Goal: Task Accomplishment & Management: Use online tool/utility

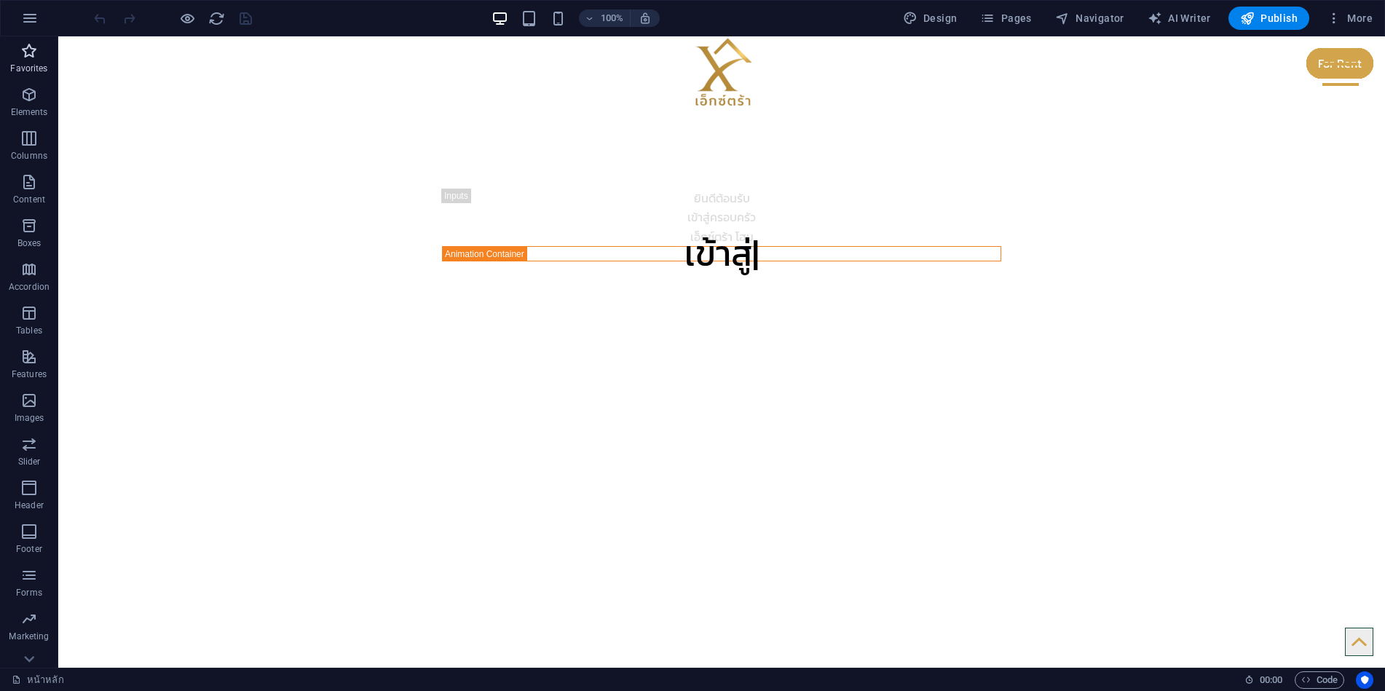
click at [33, 55] on icon "button" at bounding box center [28, 50] width 17 height 17
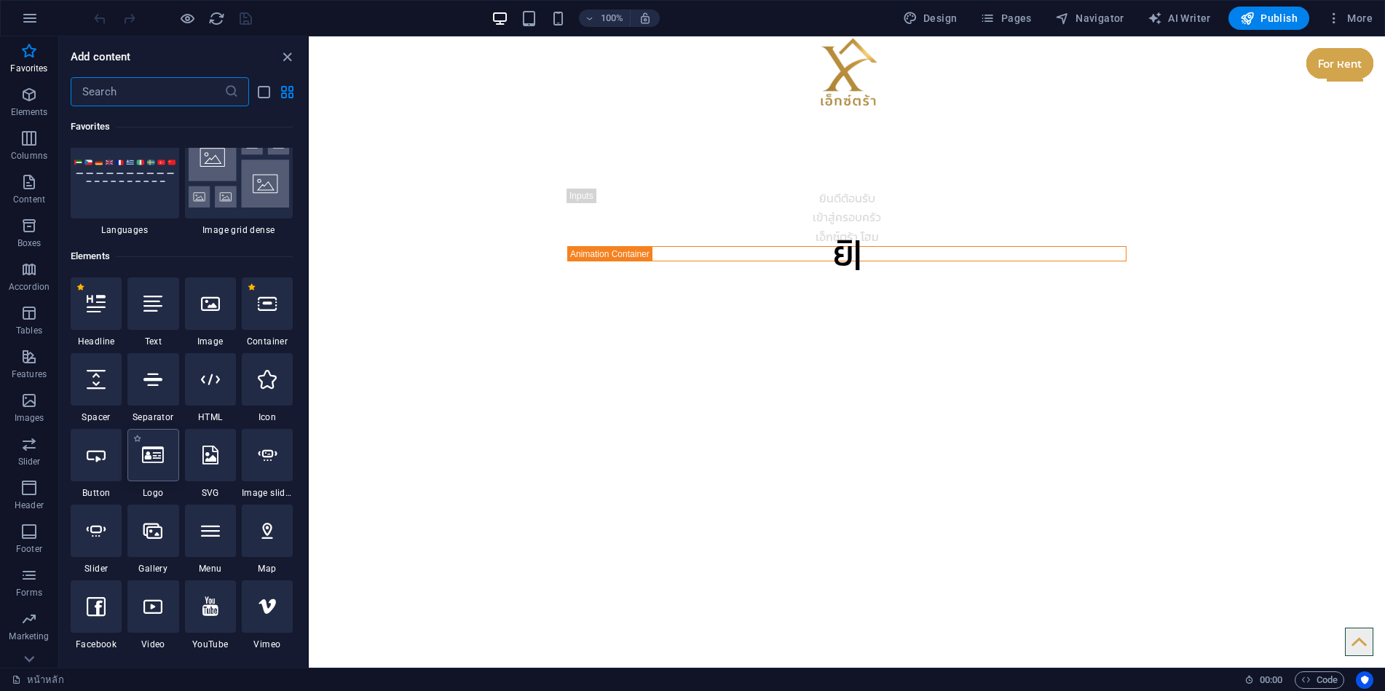
scroll to position [146, 0]
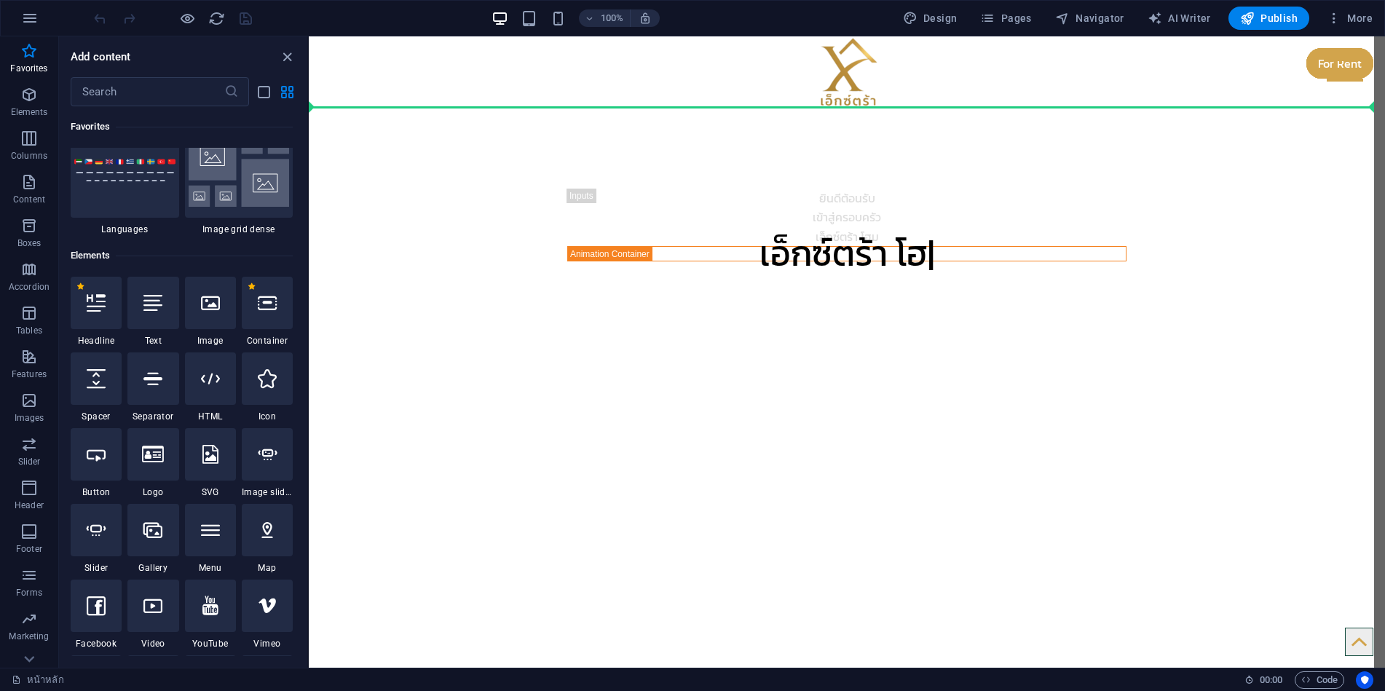
select select "ms"
select select "s"
select select "progressive"
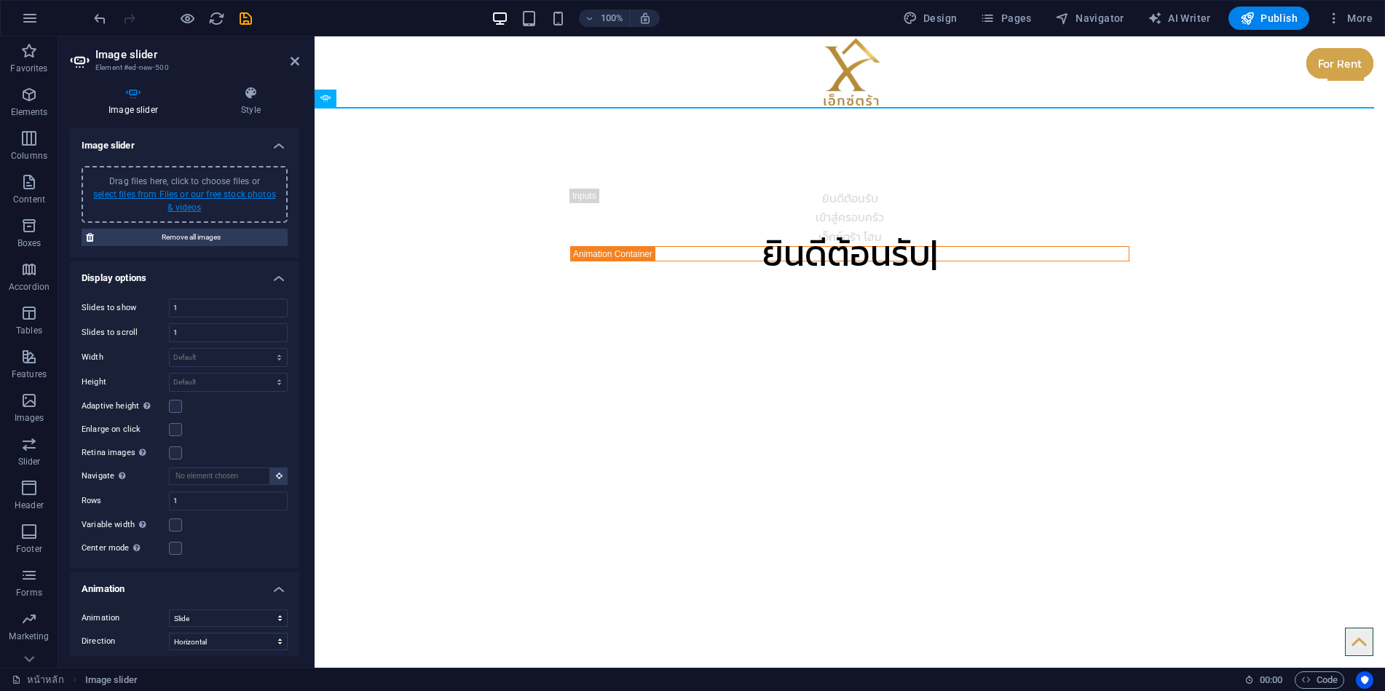
click at [198, 194] on link "select files from Files or our free stock photos & videos" at bounding box center [184, 200] width 183 height 23
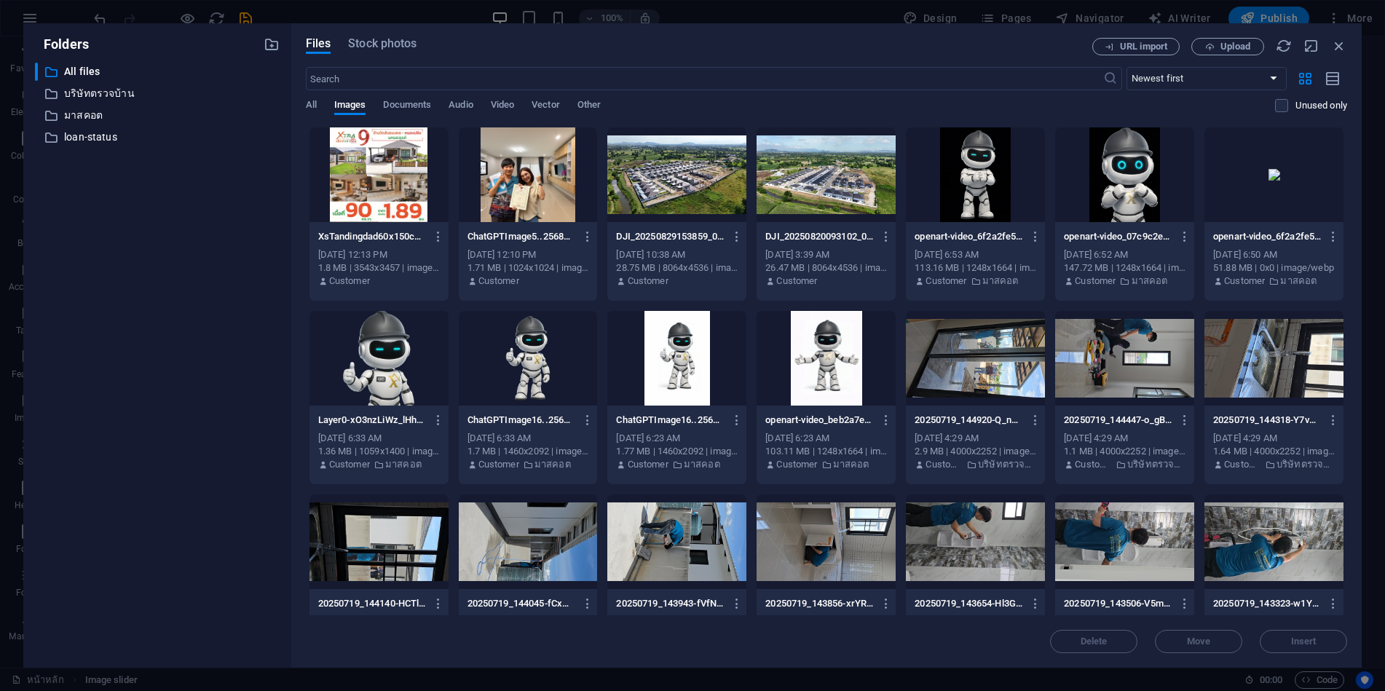
click at [685, 169] on div at bounding box center [676, 174] width 139 height 95
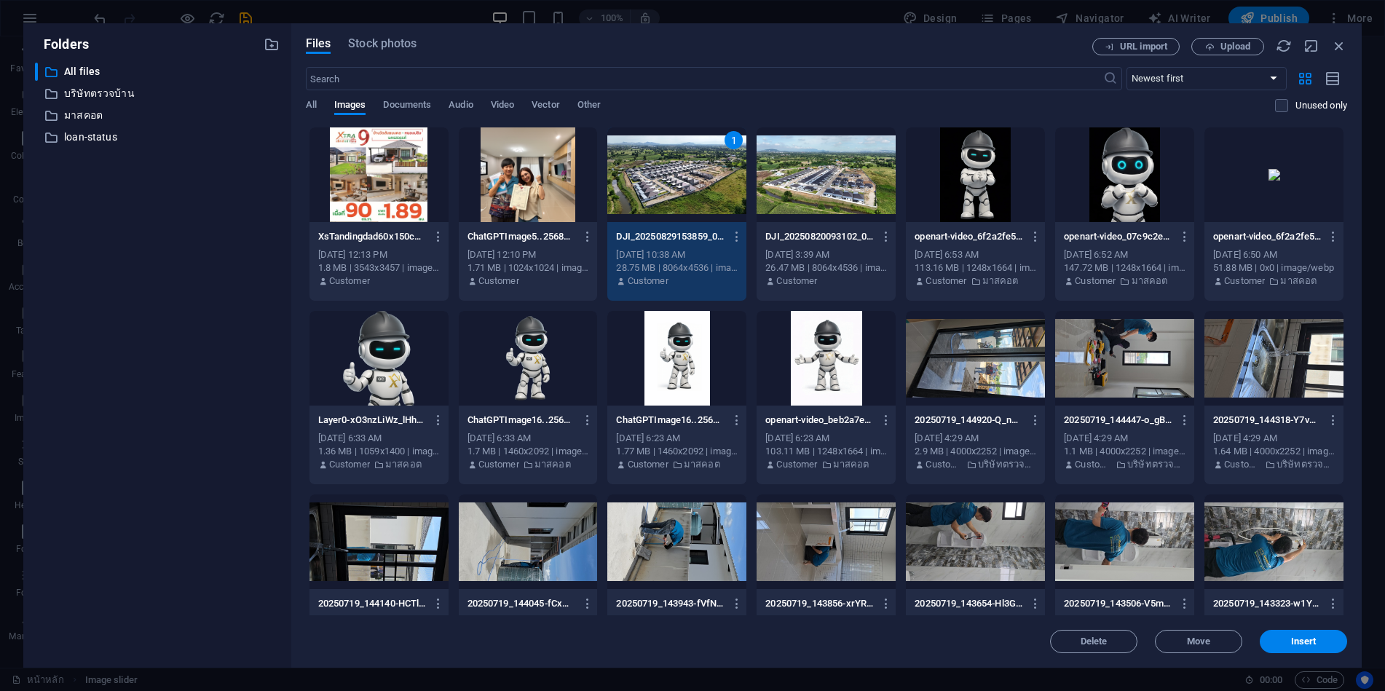
click at [850, 184] on div at bounding box center [826, 174] width 139 height 95
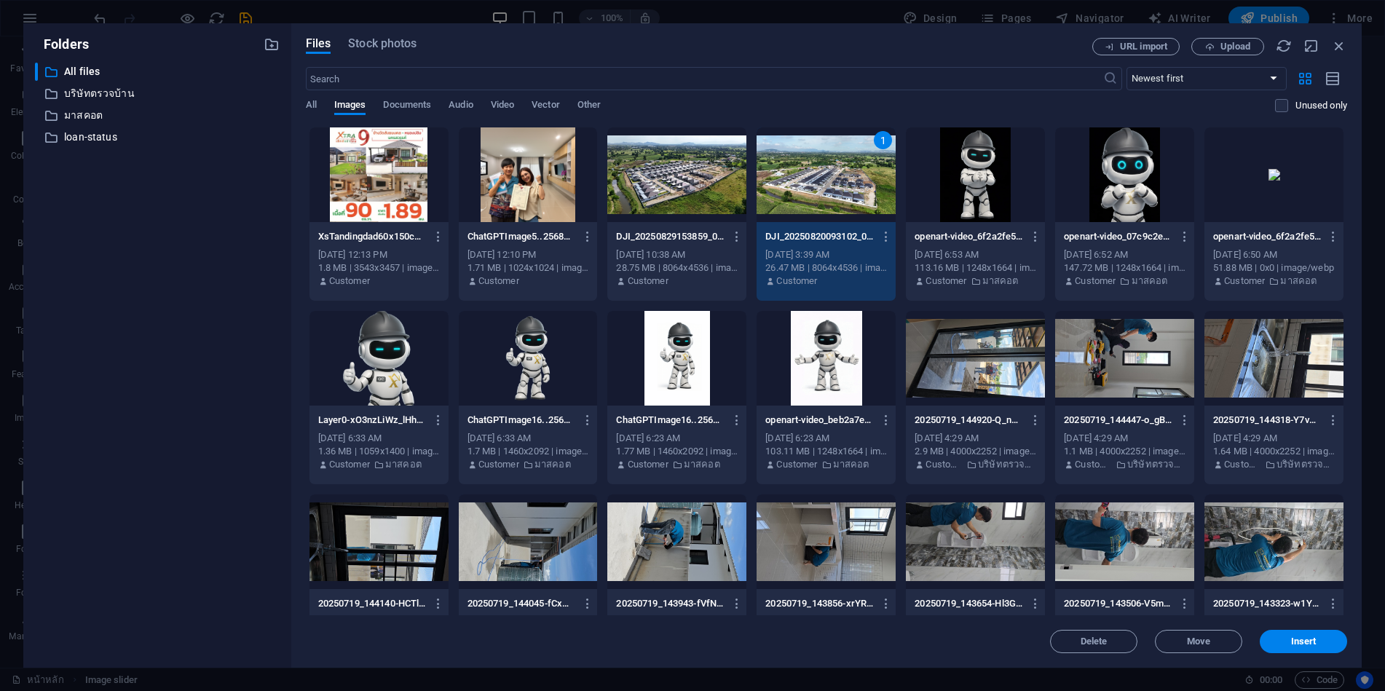
click at [681, 186] on div at bounding box center [676, 174] width 139 height 95
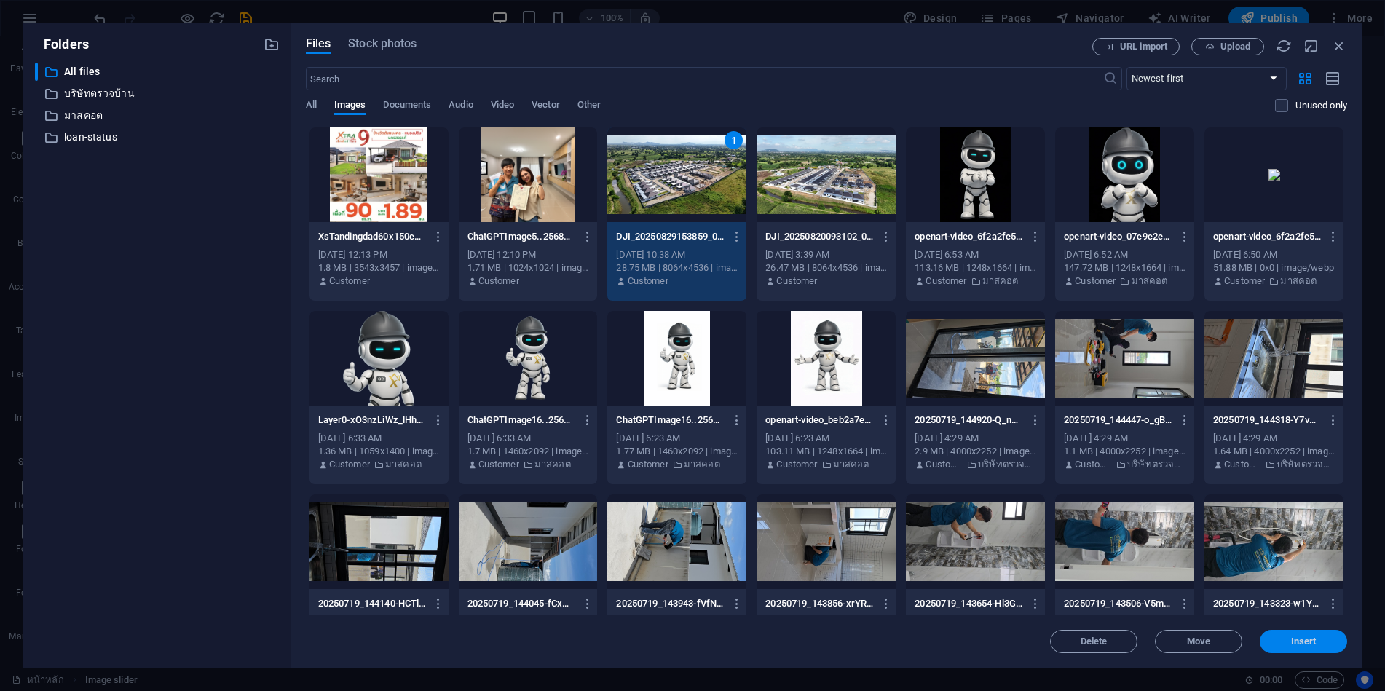
click at [1279, 641] on span "Insert" at bounding box center [1304, 641] width 76 height 9
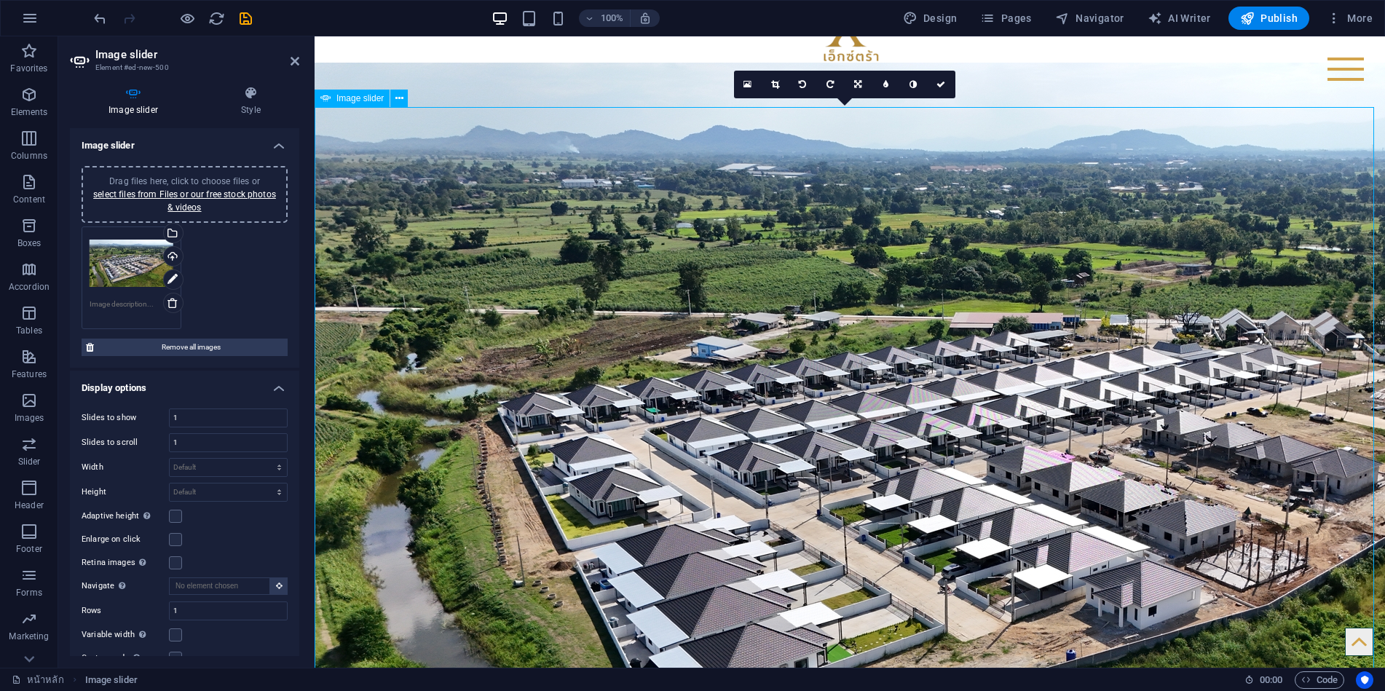
scroll to position [73, 0]
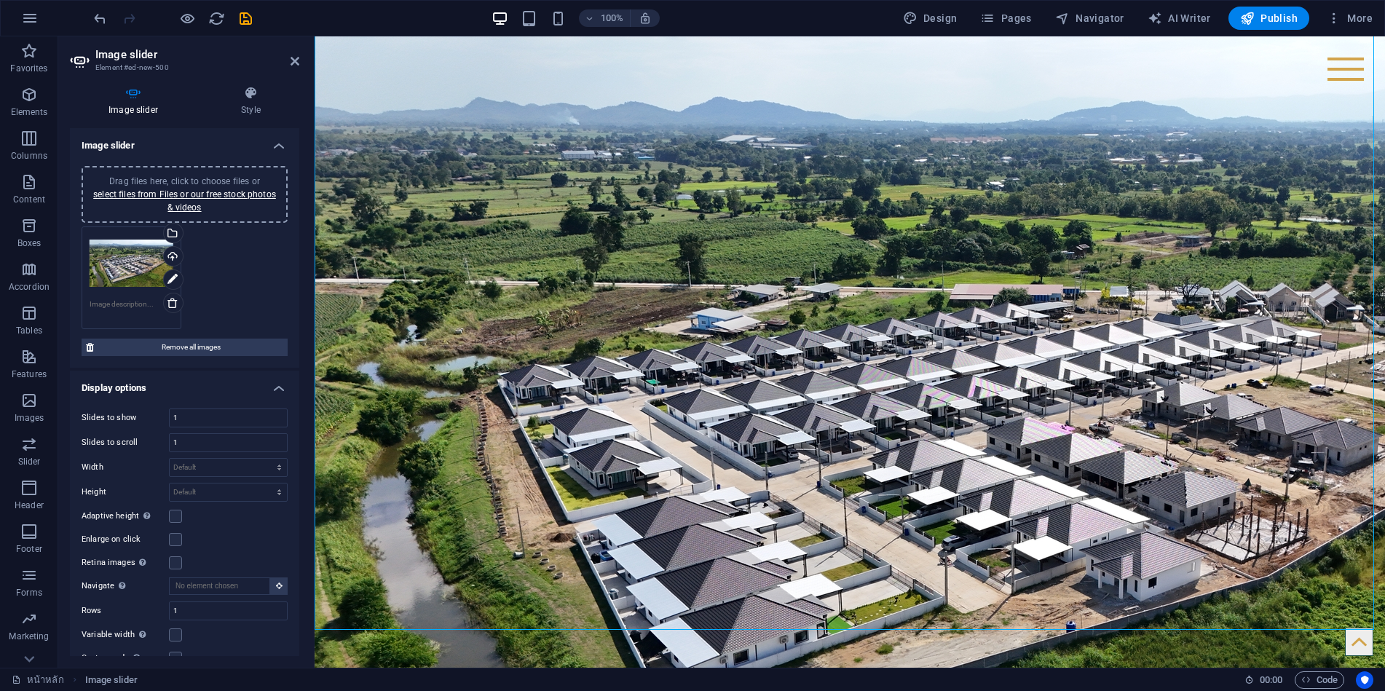
click at [224, 267] on div "Drag files here, click to choose files or select files from Files or our free s…" at bounding box center [184, 278] width 213 height 110
click at [217, 189] on link "select files from Files or our free stock photos & videos" at bounding box center [184, 200] width 183 height 23
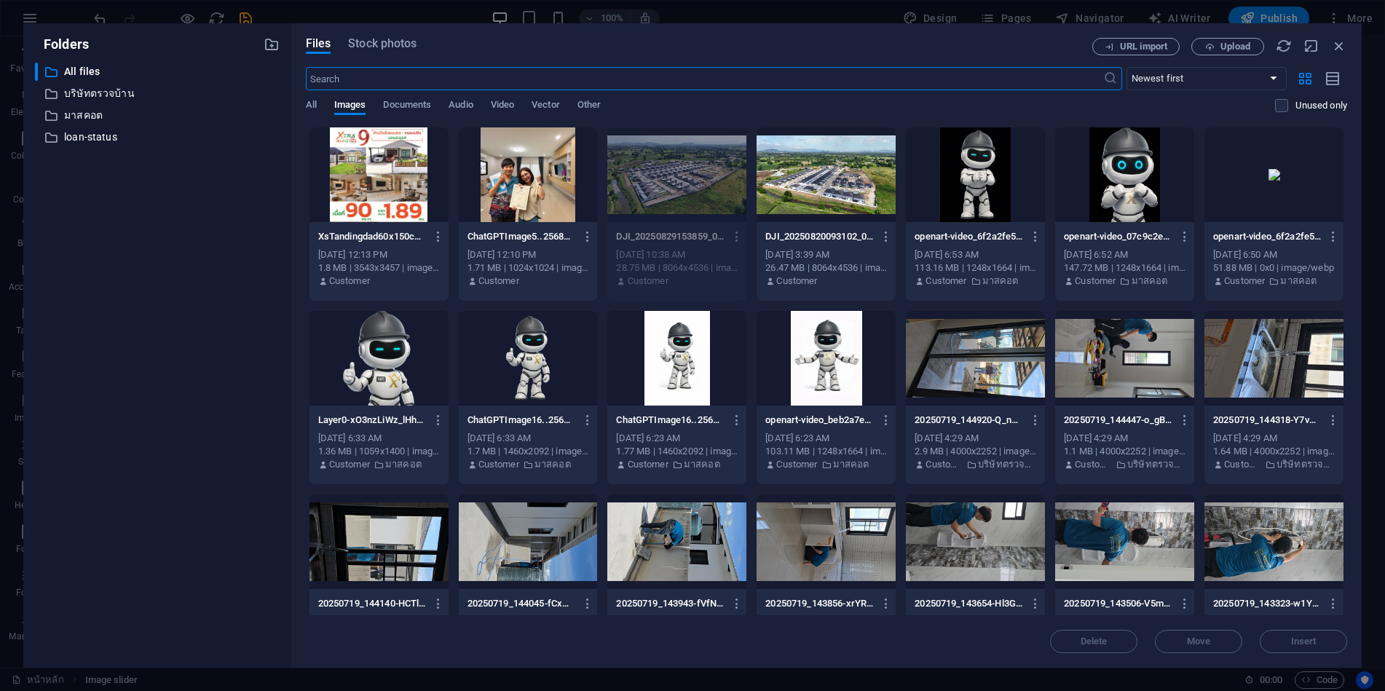
click at [820, 205] on div at bounding box center [826, 174] width 139 height 95
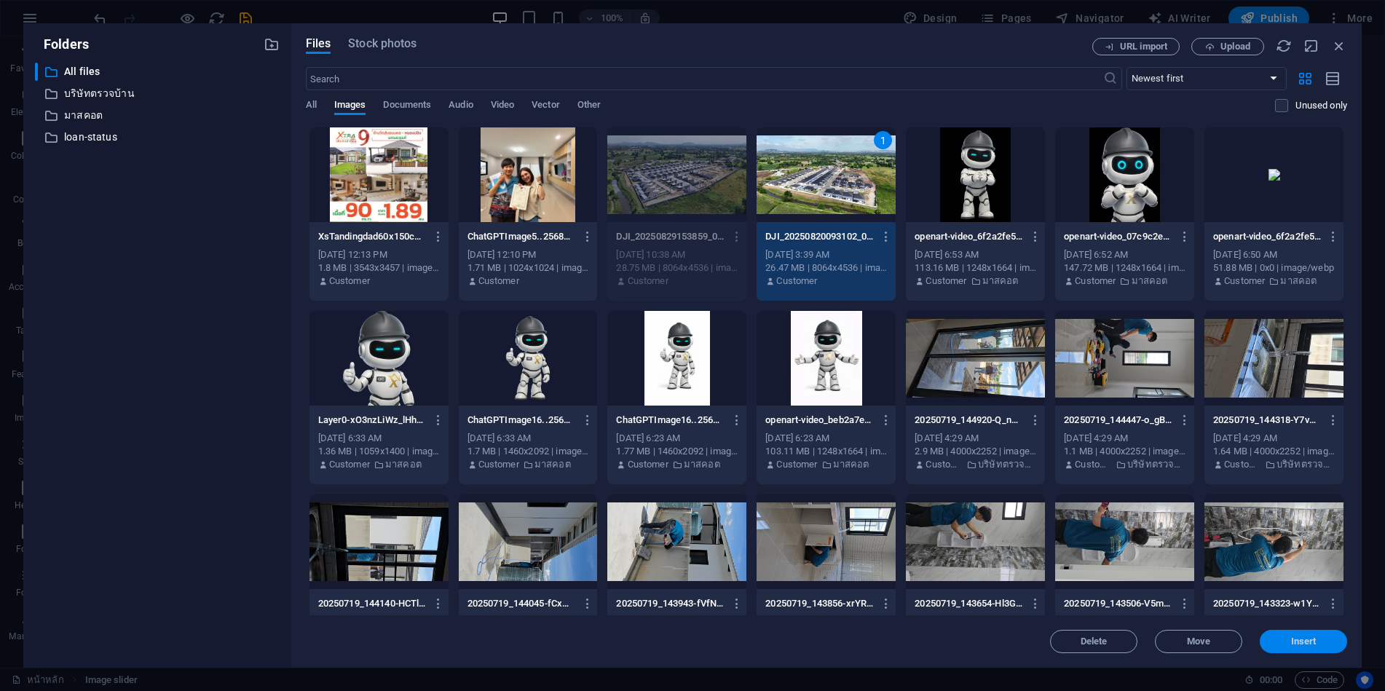
click at [1291, 637] on span "Insert" at bounding box center [1304, 641] width 76 height 9
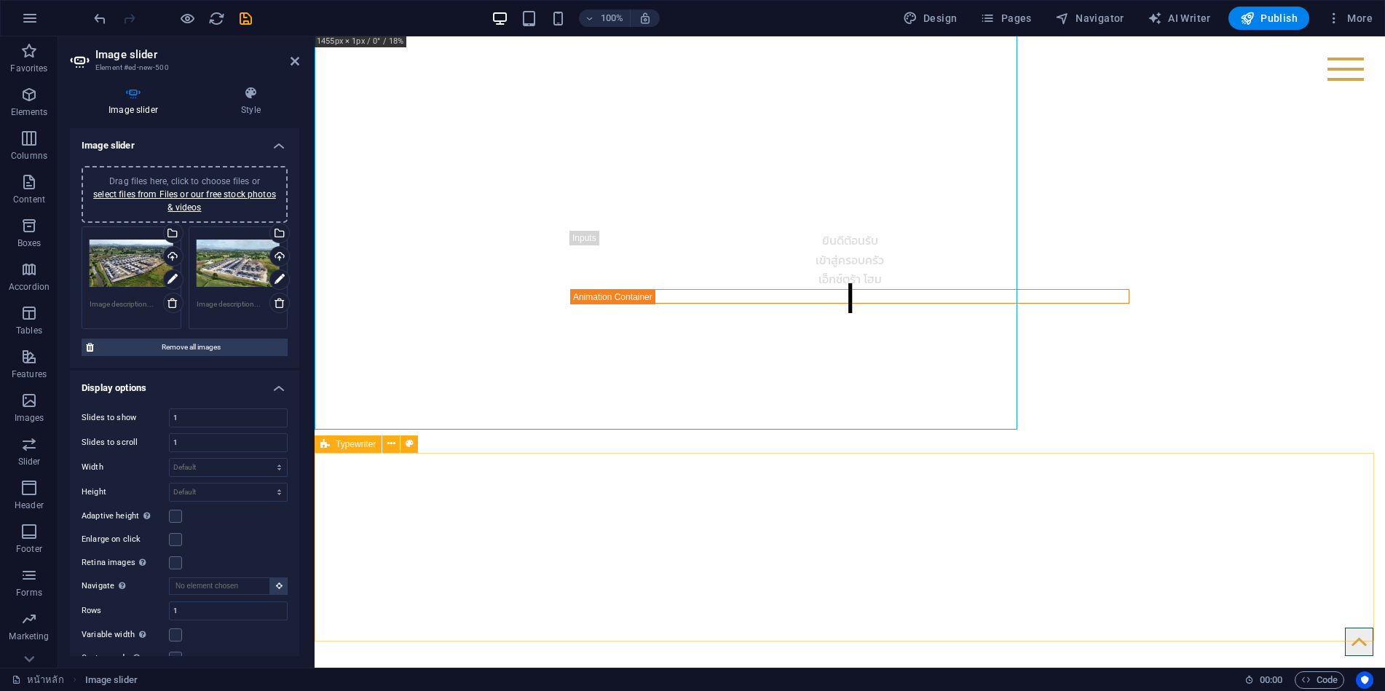
scroll to position [0, 0]
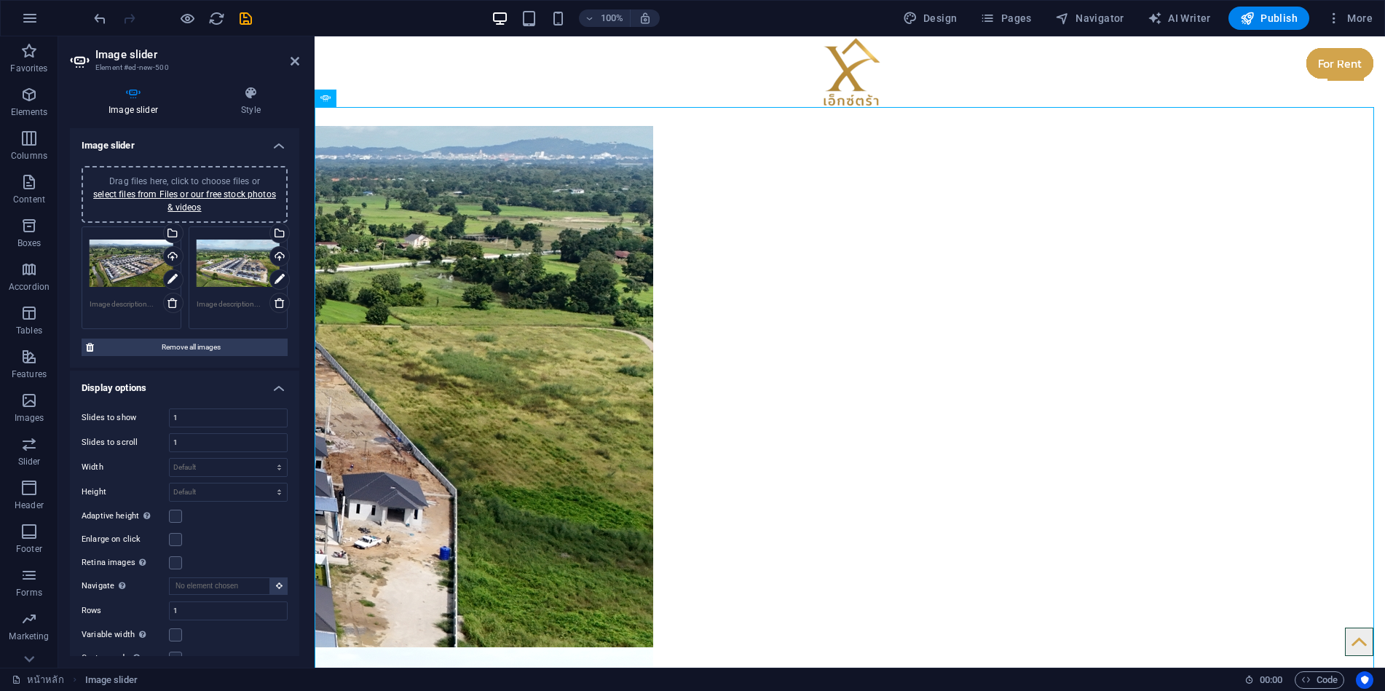
click at [111, 264] on div "Drag files here, click to choose files or select files from Files or our free s…" at bounding box center [132, 264] width 84 height 58
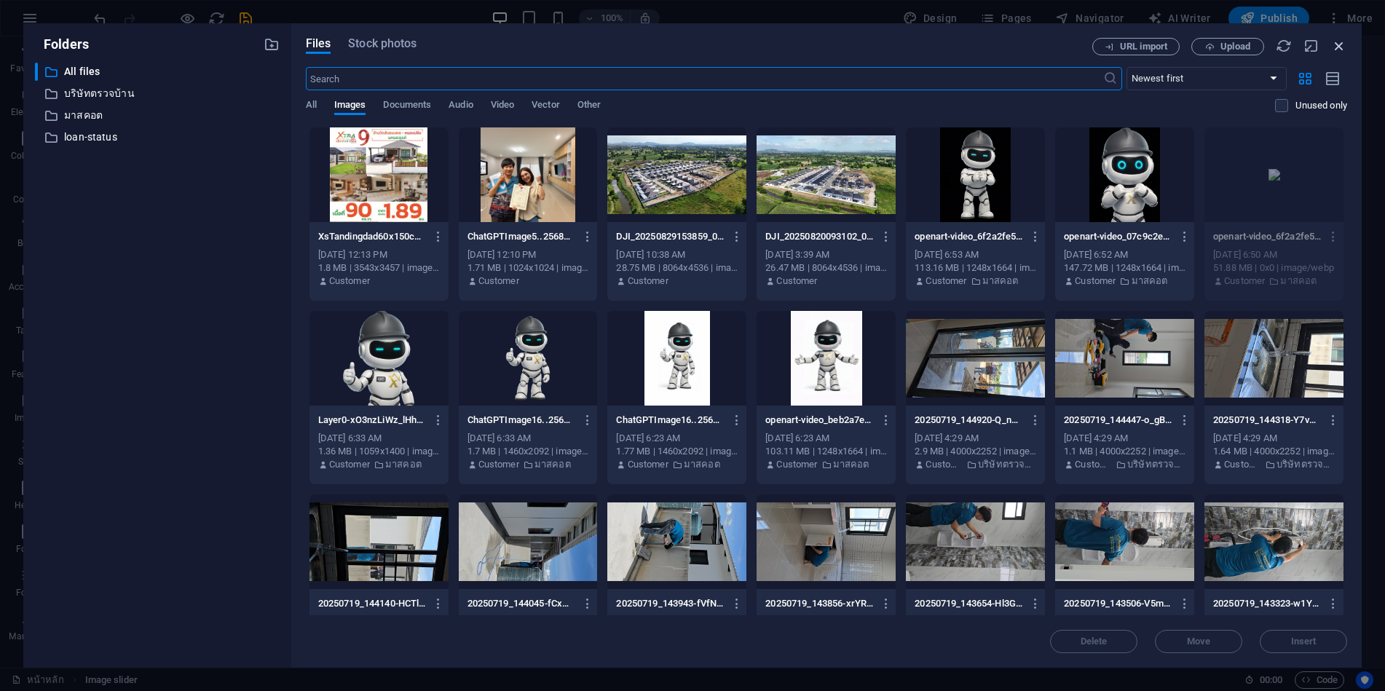
click at [1339, 45] on icon "button" at bounding box center [1340, 46] width 16 height 16
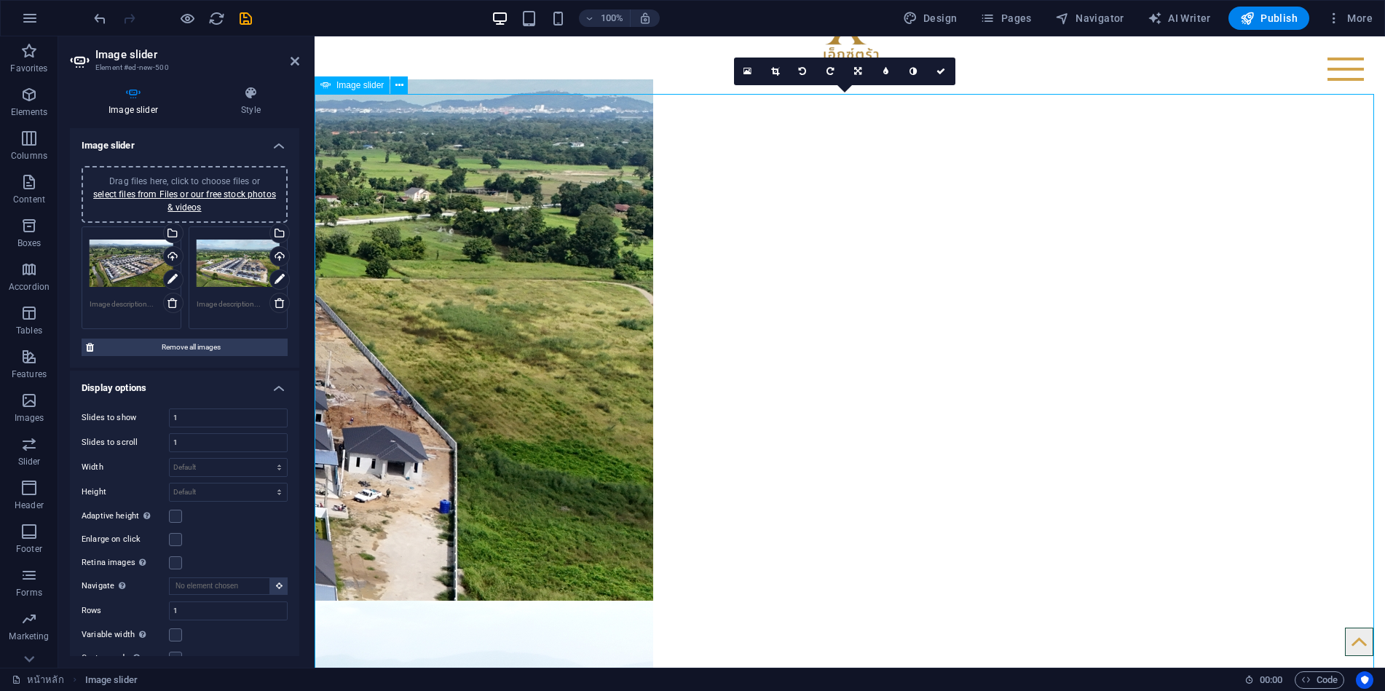
scroll to position [73, 0]
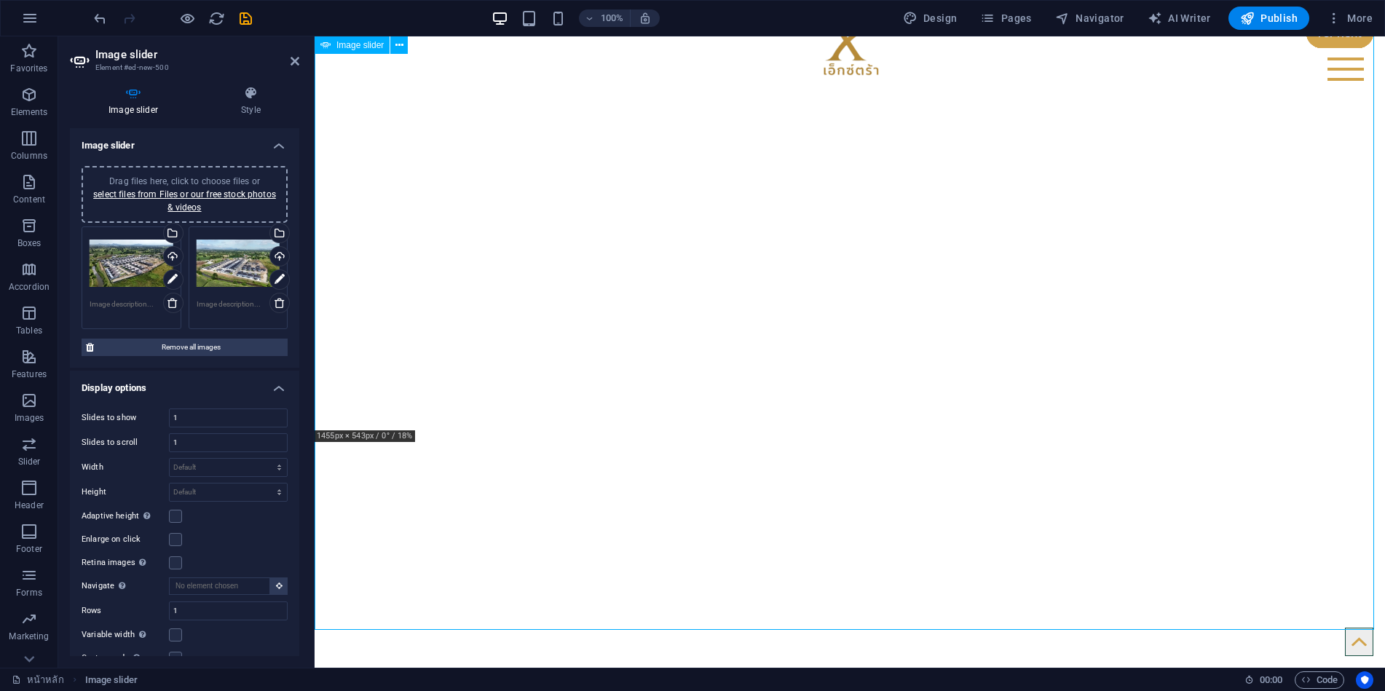
scroll to position [0, 0]
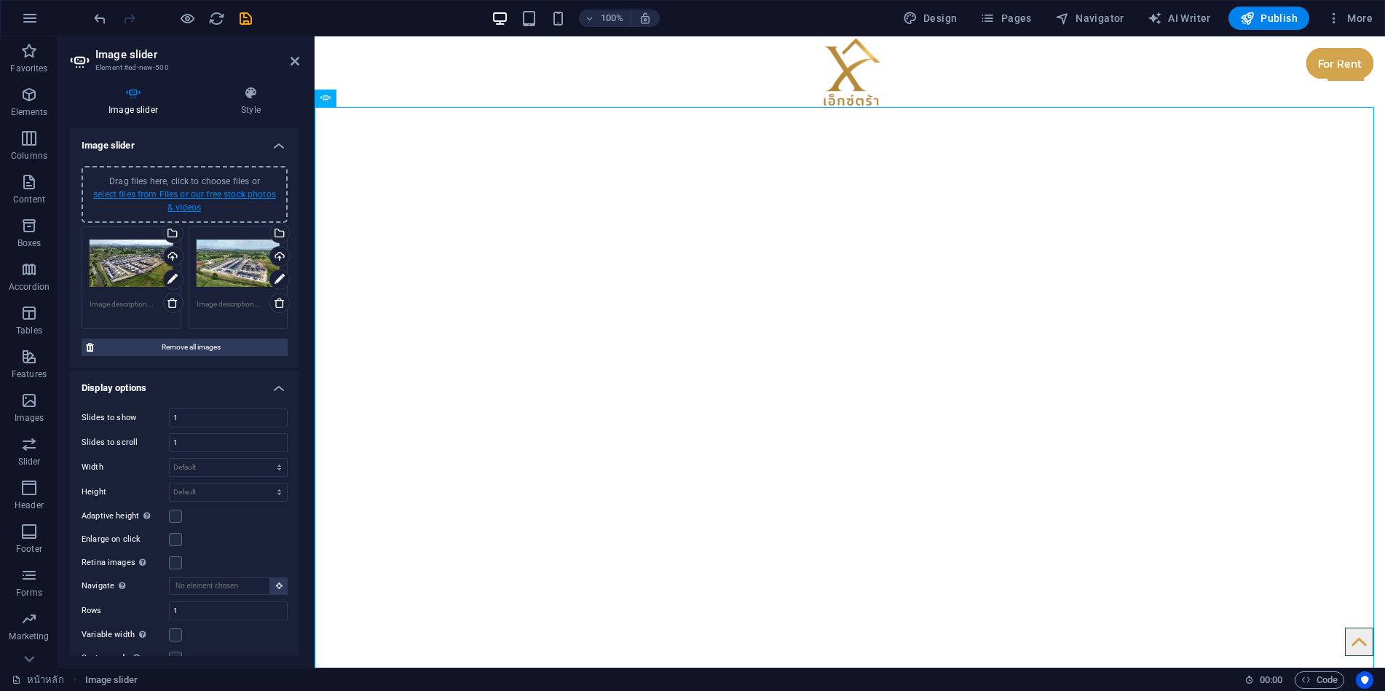
click at [249, 194] on link "select files from Files or our free stock photos & videos" at bounding box center [184, 200] width 183 height 23
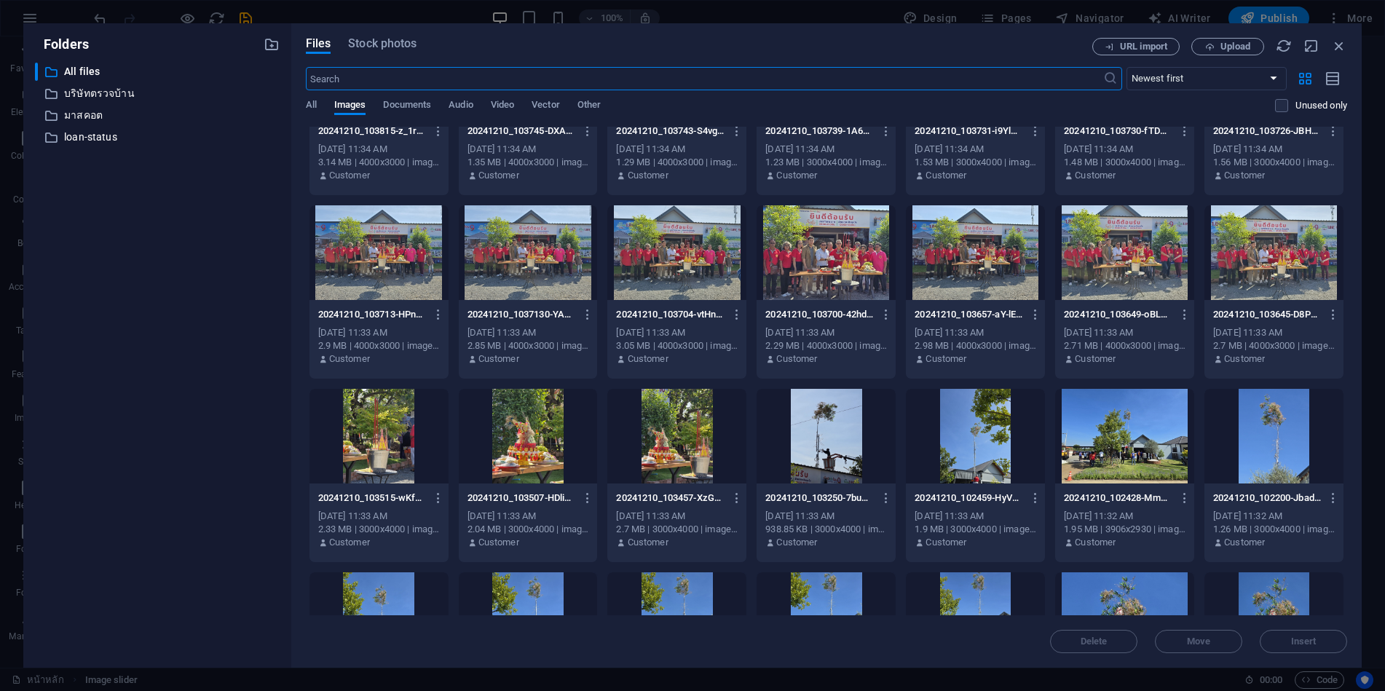
scroll to position [3156, 0]
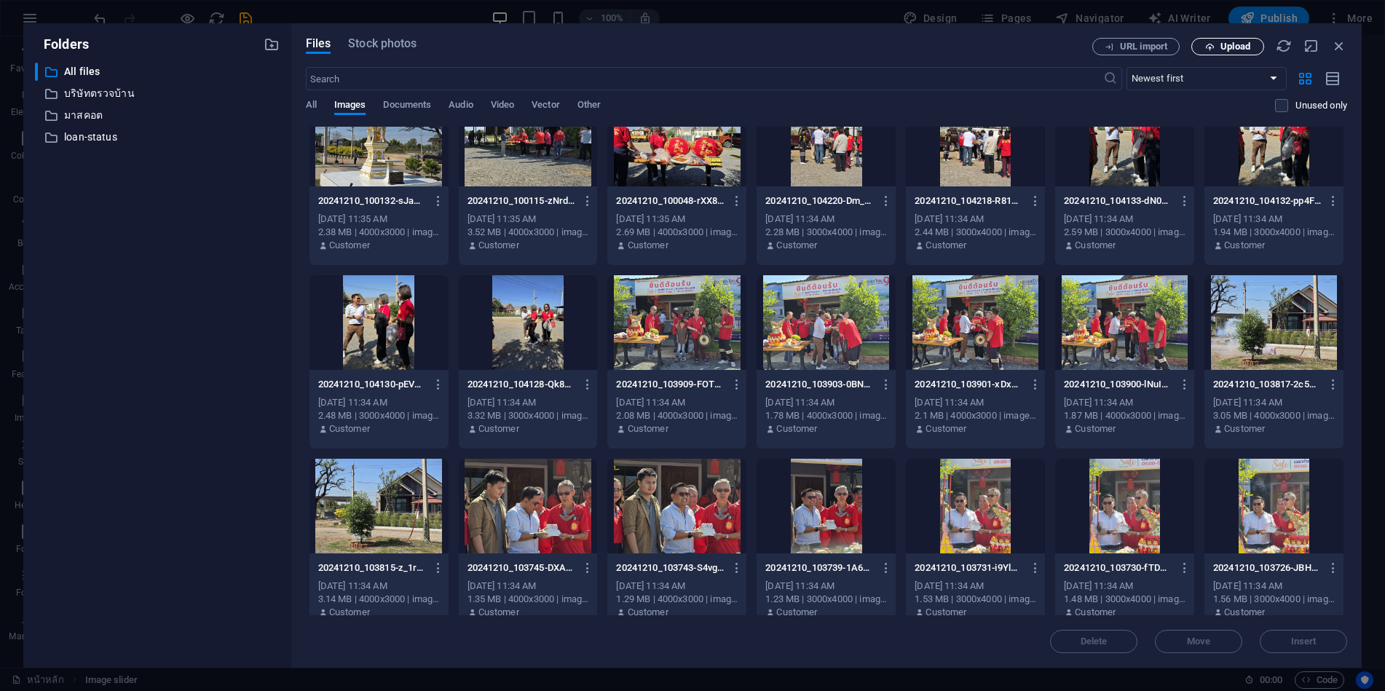
click at [1216, 47] on span "Upload" at bounding box center [1228, 46] width 60 height 9
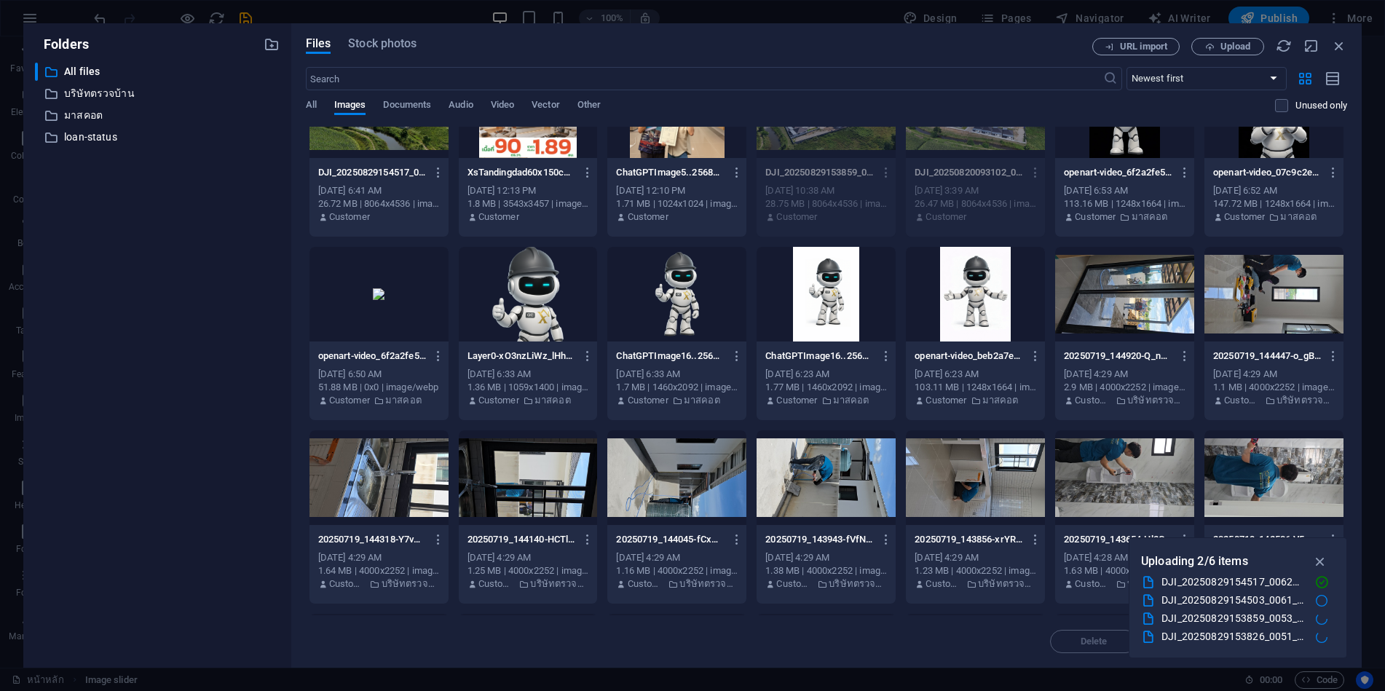
scroll to position [0, 0]
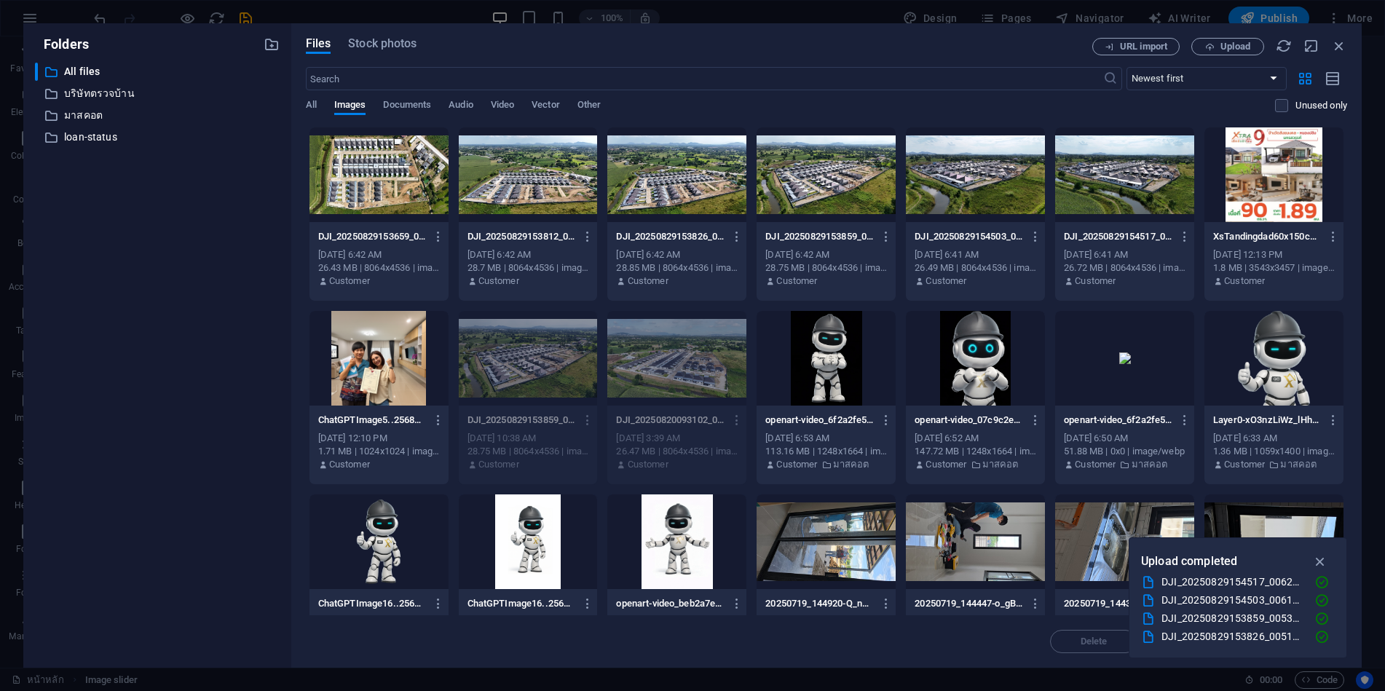
click at [399, 172] on div at bounding box center [379, 174] width 139 height 95
click at [514, 186] on div at bounding box center [528, 174] width 139 height 95
click at [428, 178] on div at bounding box center [379, 174] width 139 height 95
click at [1319, 557] on icon "button" at bounding box center [1321, 562] width 17 height 16
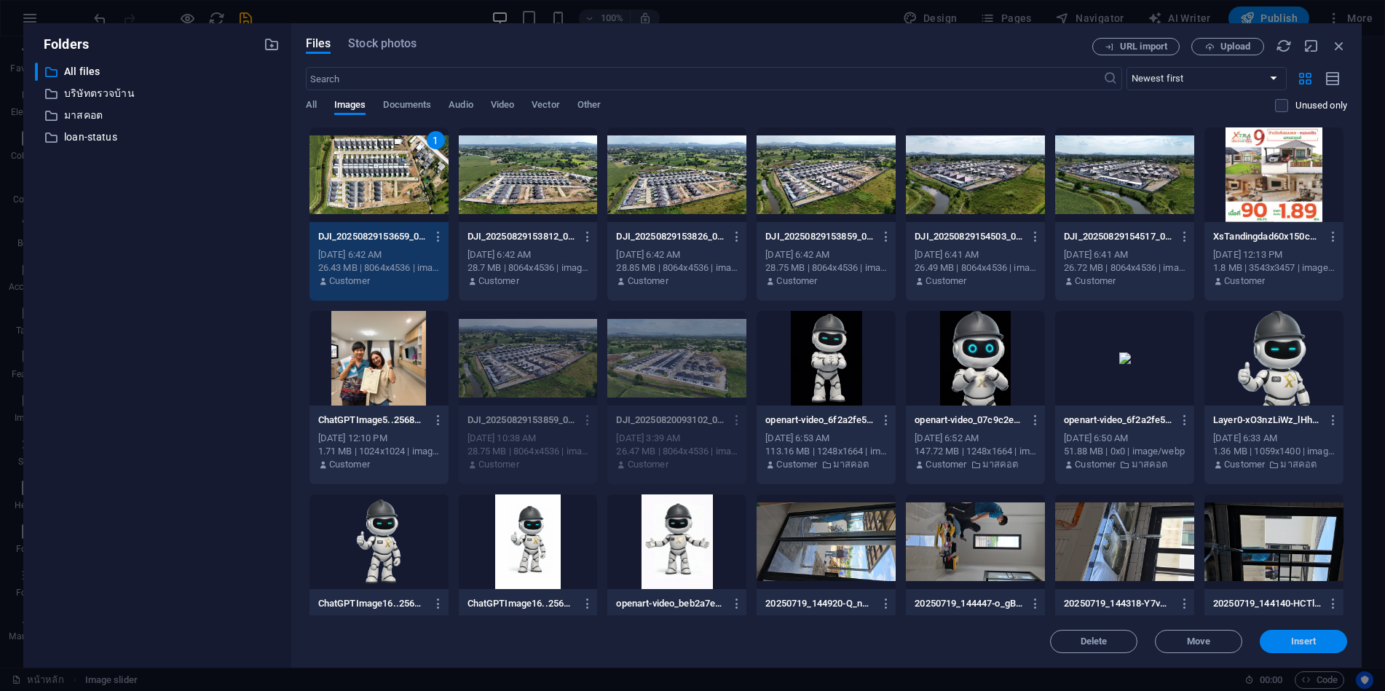
click at [1290, 642] on span "Insert" at bounding box center [1304, 641] width 76 height 9
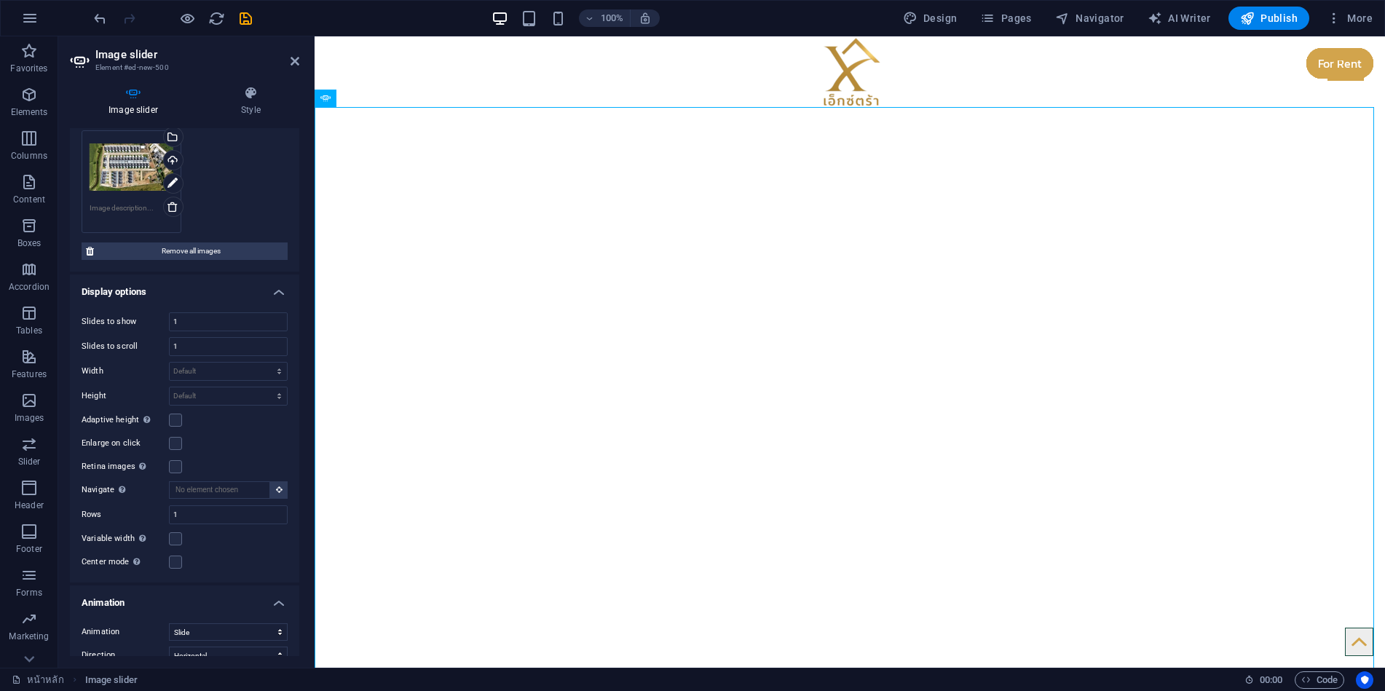
scroll to position [219, 0]
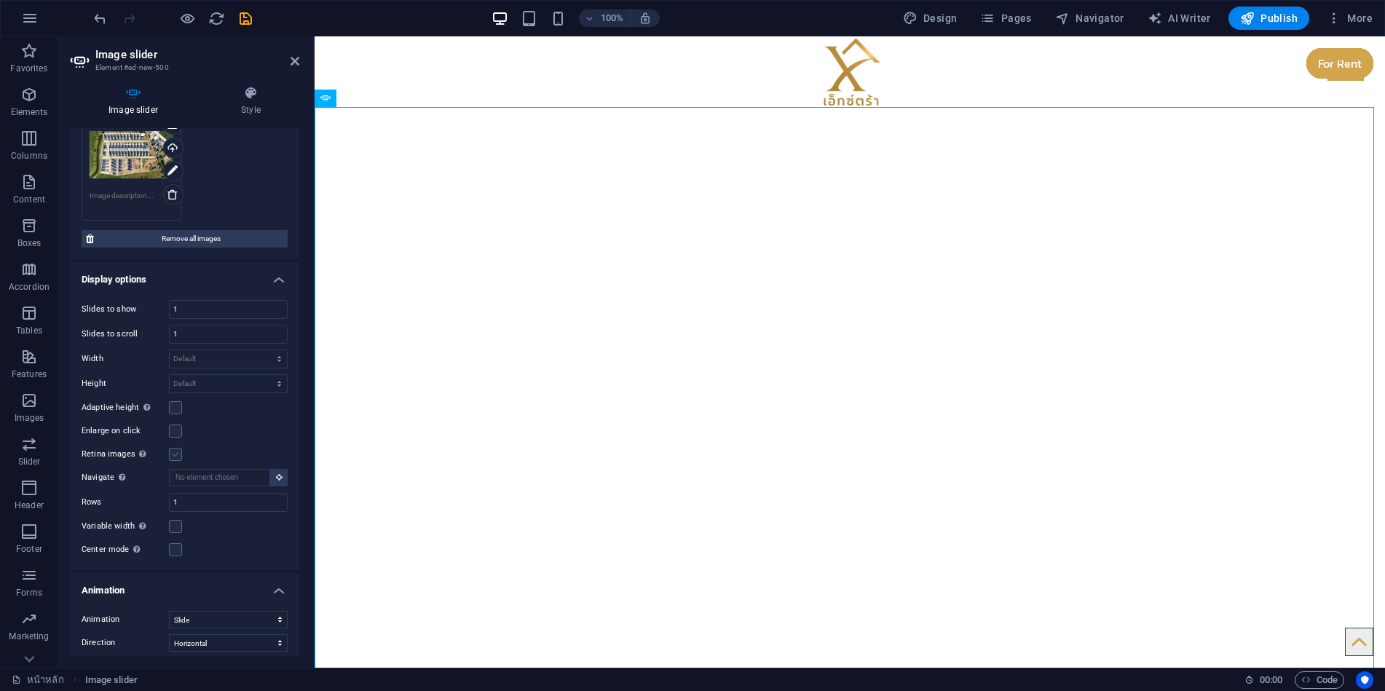
click at [177, 452] on label at bounding box center [175, 454] width 13 height 13
click at [0, 0] on input "Retina images Automatically load retina image and smartphone optimized sizes." at bounding box center [0, 0] width 0 height 0
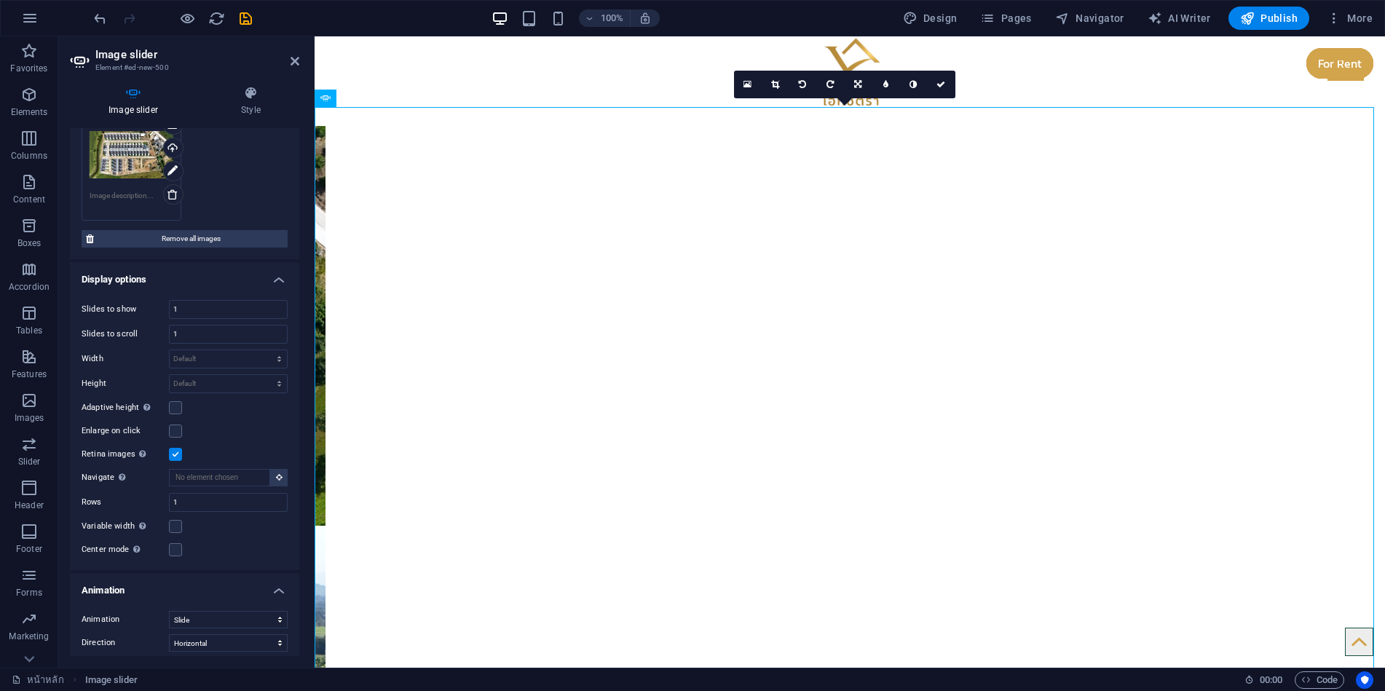
click at [177, 452] on label at bounding box center [175, 454] width 13 height 13
click at [0, 0] on input "Retina images Automatically load retina image and smartphone optimized sizes." at bounding box center [0, 0] width 0 height 0
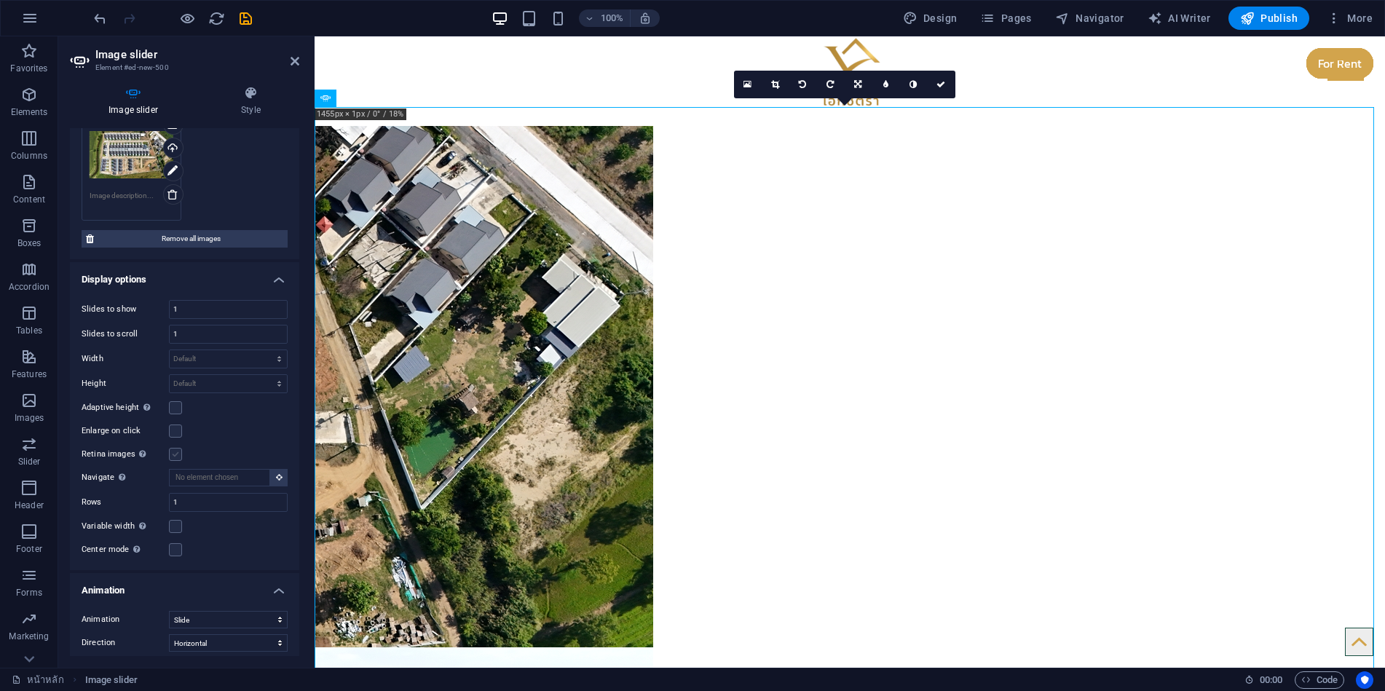
click at [177, 452] on label at bounding box center [175, 454] width 13 height 13
click at [0, 0] on input "Retina images Automatically load retina image and smartphone optimized sizes." at bounding box center [0, 0] width 0 height 0
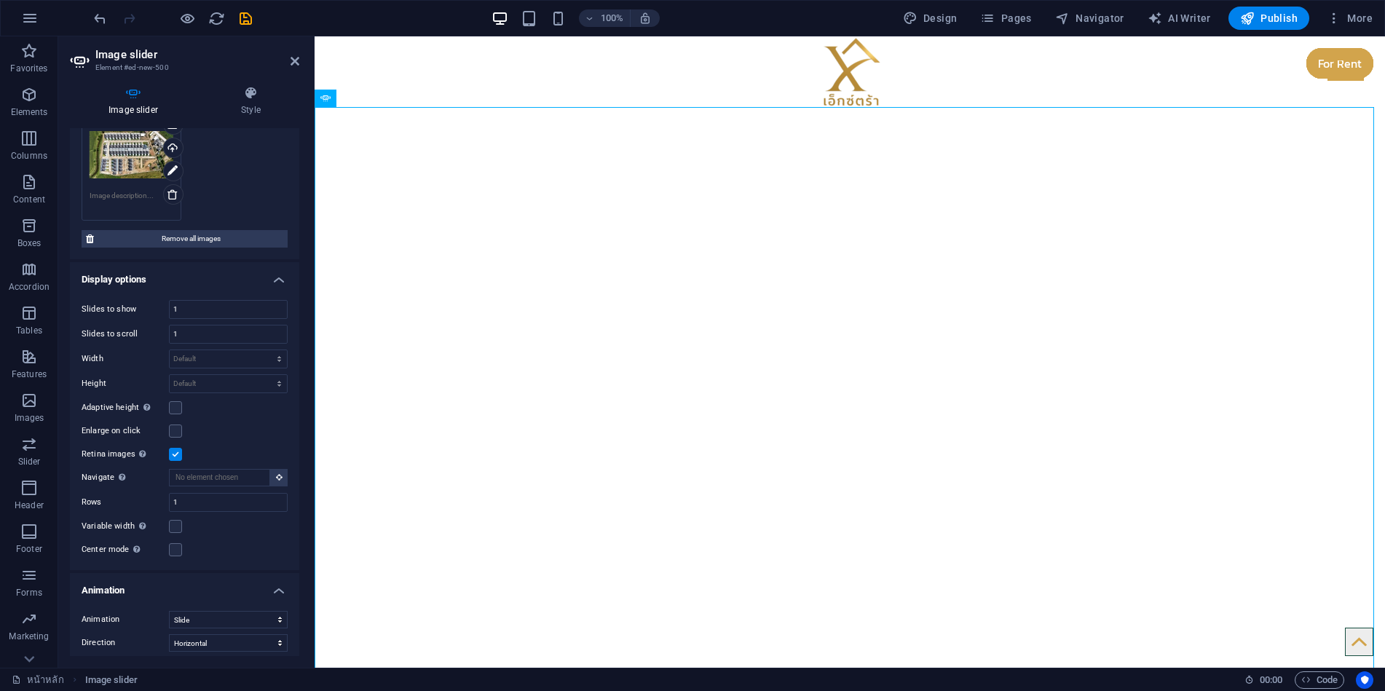
click at [177, 455] on label at bounding box center [175, 454] width 13 height 13
click at [0, 0] on input "Retina images Automatically load retina image and smartphone optimized sizes." at bounding box center [0, 0] width 0 height 0
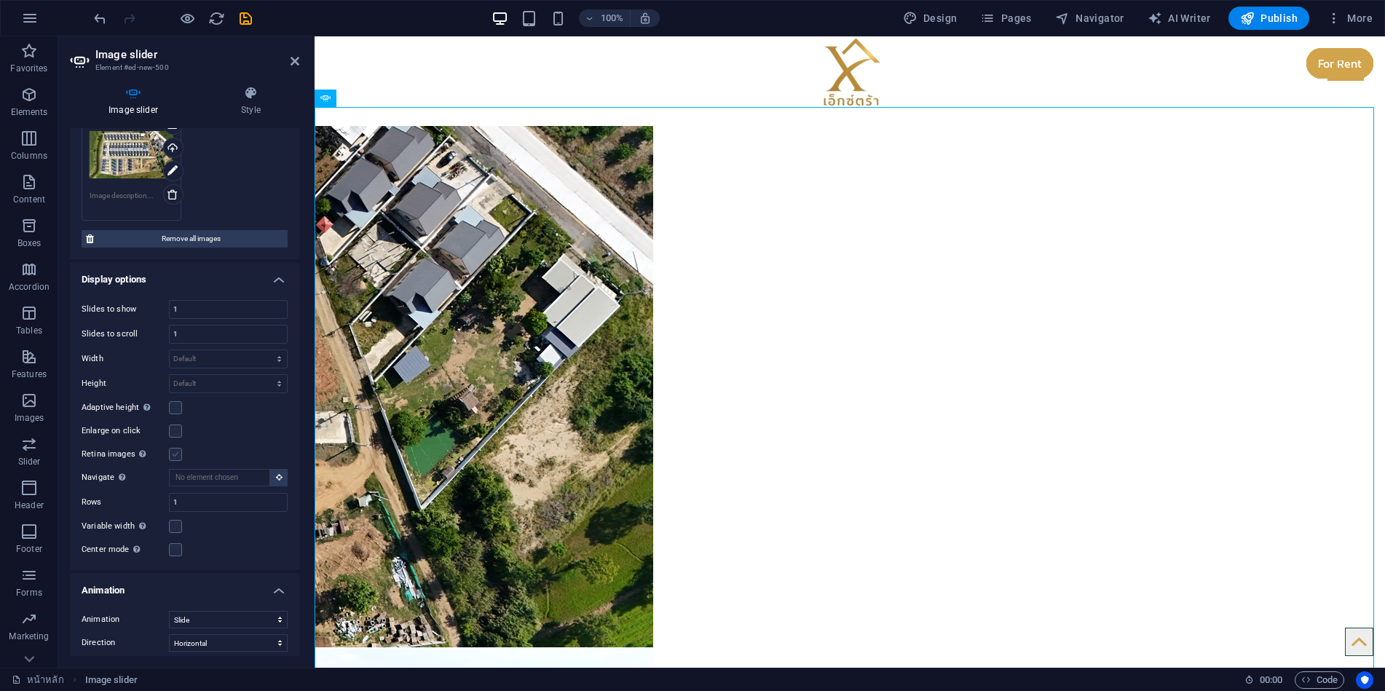
click at [176, 453] on label at bounding box center [175, 454] width 13 height 13
click at [0, 0] on input "Retina images Automatically load retina image and smartphone optimized sizes." at bounding box center [0, 0] width 0 height 0
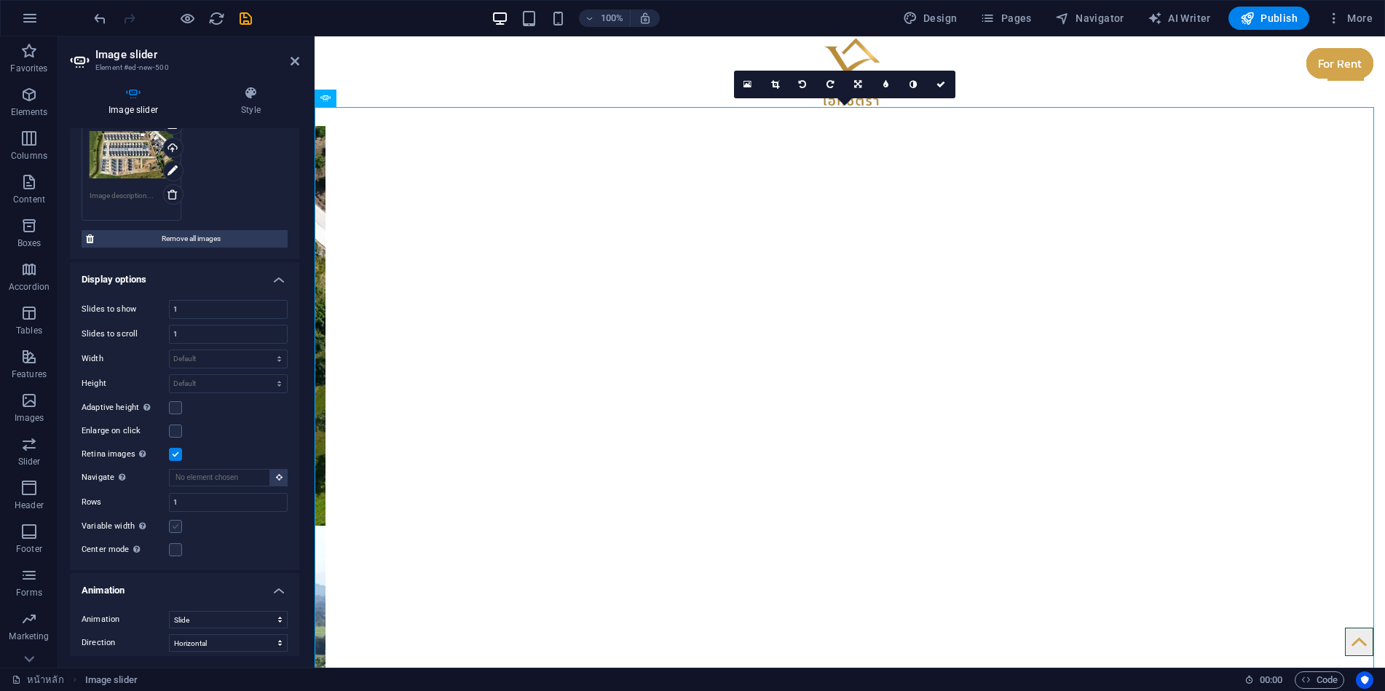
click at [175, 527] on label at bounding box center [175, 526] width 13 height 13
click at [0, 0] on input "Variable width Automatically adjust the width of the visible slide." at bounding box center [0, 0] width 0 height 0
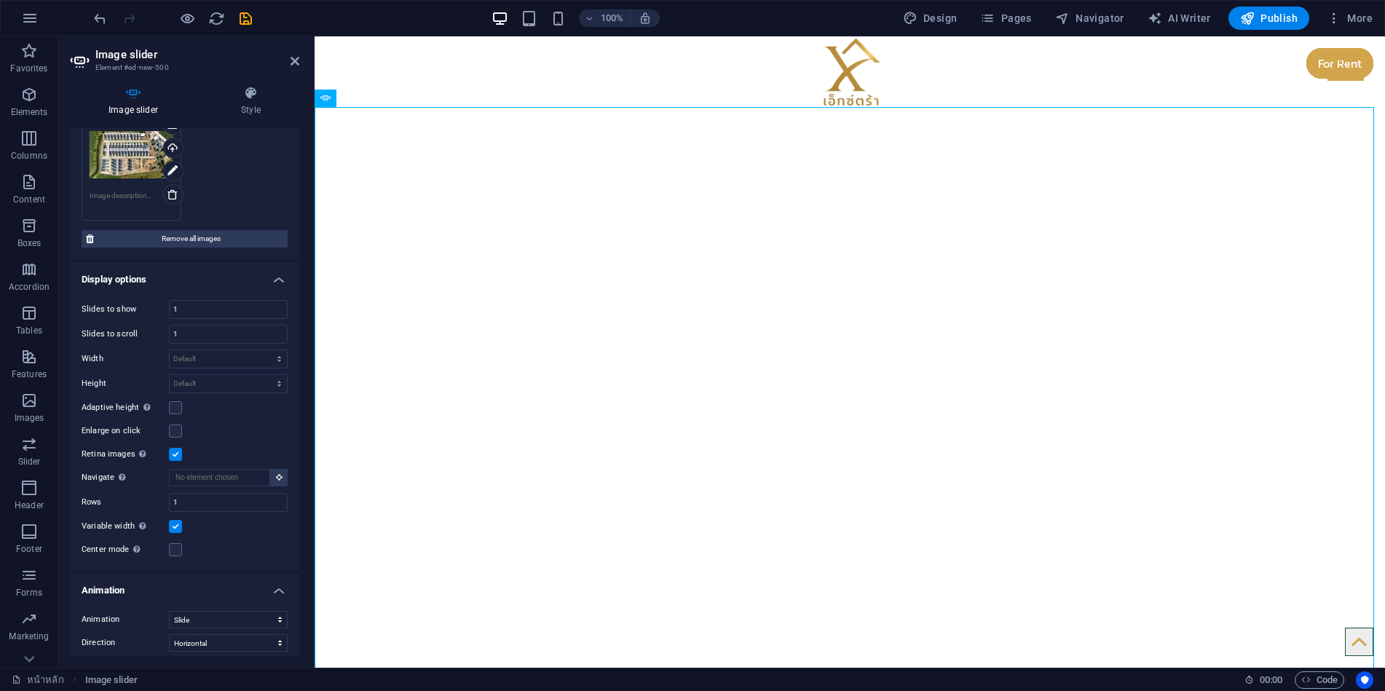
click at [179, 527] on label at bounding box center [175, 526] width 13 height 13
click at [0, 0] on input "Variable width Automatically adjust the width of the visible slide." at bounding box center [0, 0] width 0 height 0
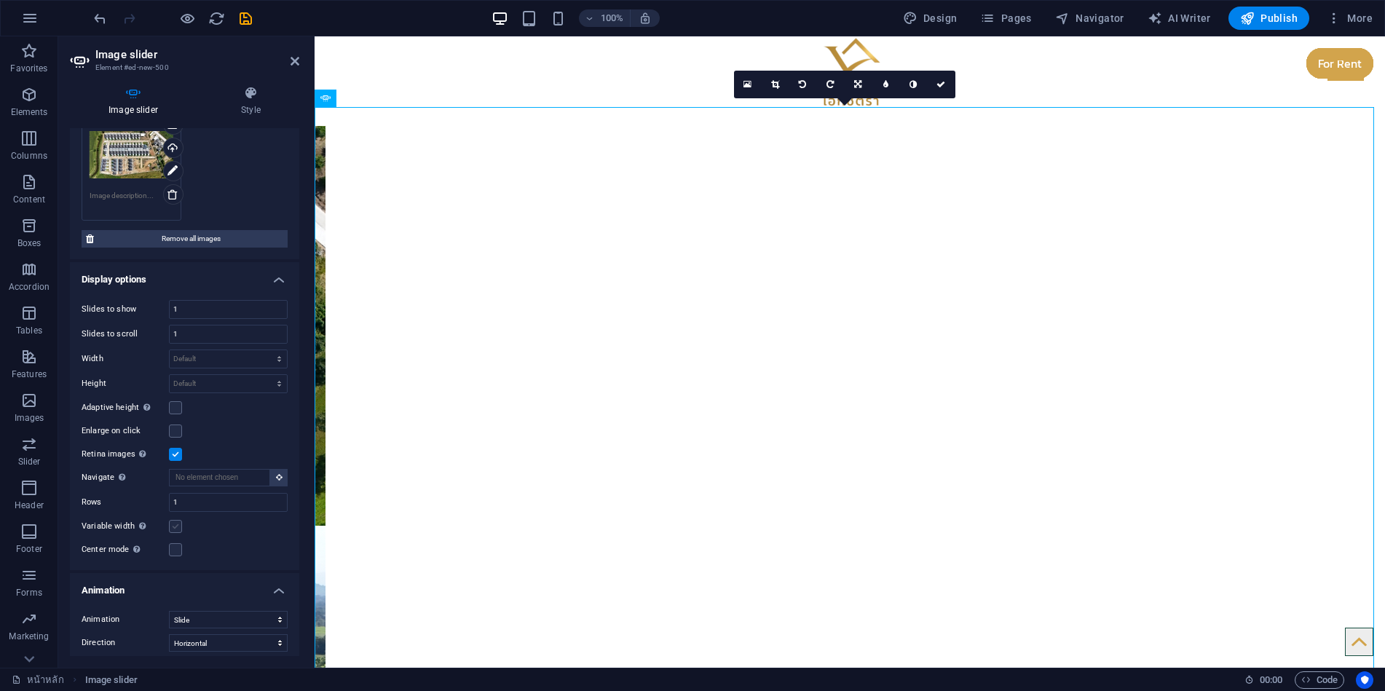
click at [180, 527] on label at bounding box center [175, 526] width 13 height 13
click at [0, 0] on input "Variable width Automatically adjust the width of the visible slide." at bounding box center [0, 0] width 0 height 0
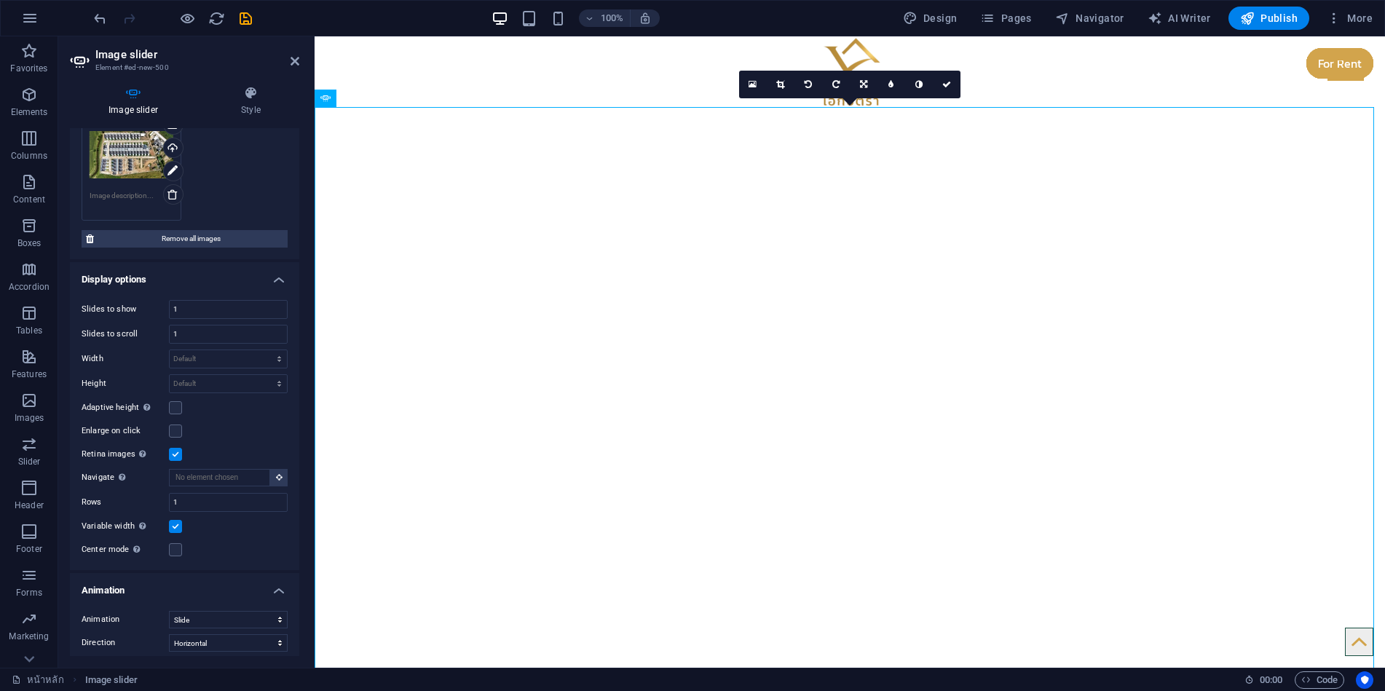
click at [180, 527] on label at bounding box center [175, 526] width 13 height 13
click at [0, 0] on input "Variable width Automatically adjust the width of the visible slide." at bounding box center [0, 0] width 0 height 0
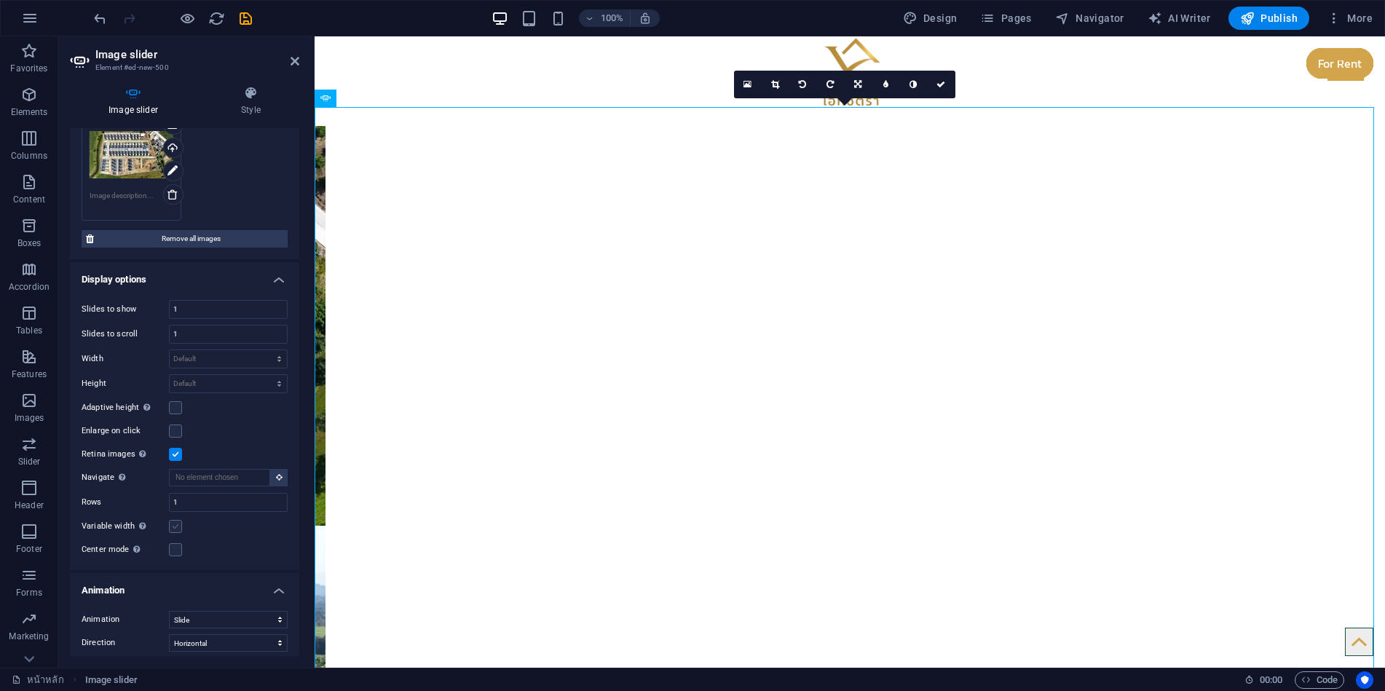
click at [180, 527] on label at bounding box center [175, 526] width 13 height 13
click at [0, 0] on input "Variable width Automatically adjust the width of the visible slide." at bounding box center [0, 0] width 0 height 0
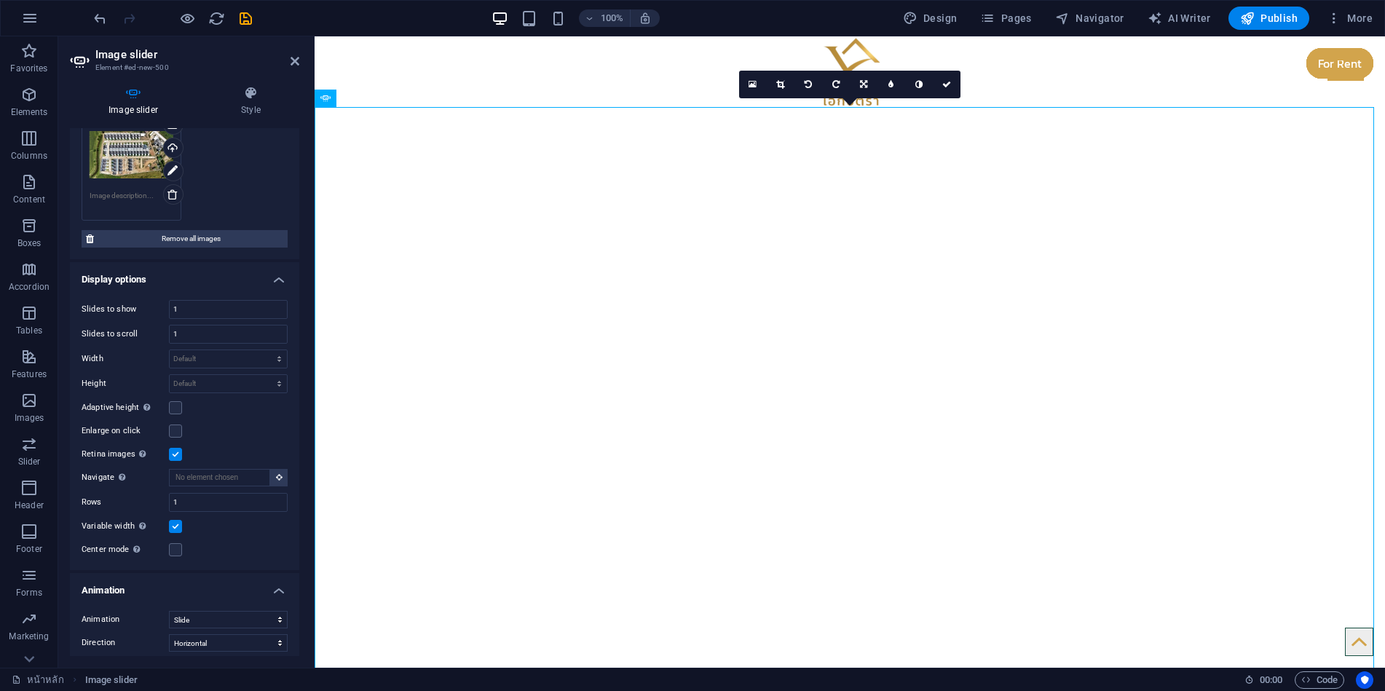
click at [180, 525] on label at bounding box center [175, 526] width 13 height 13
click at [0, 0] on input "Variable width Automatically adjust the width of the visible slide." at bounding box center [0, 0] width 0 height 0
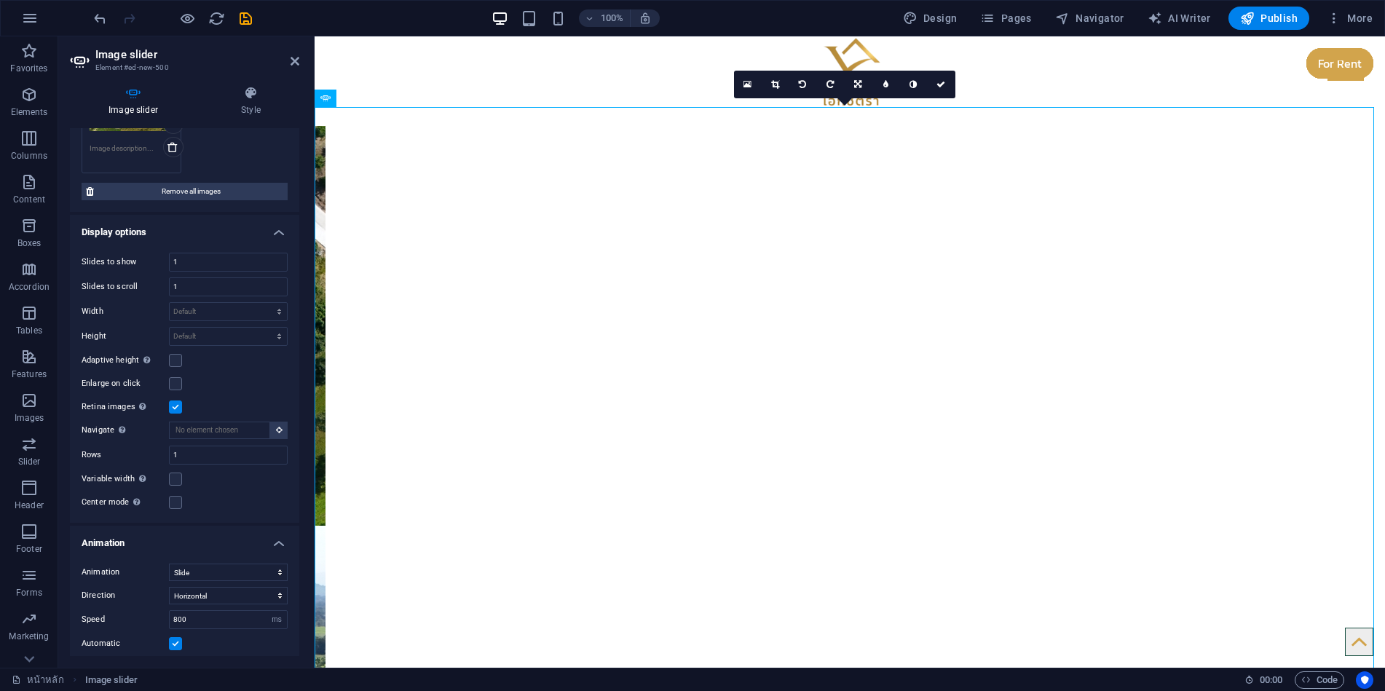
scroll to position [291, 0]
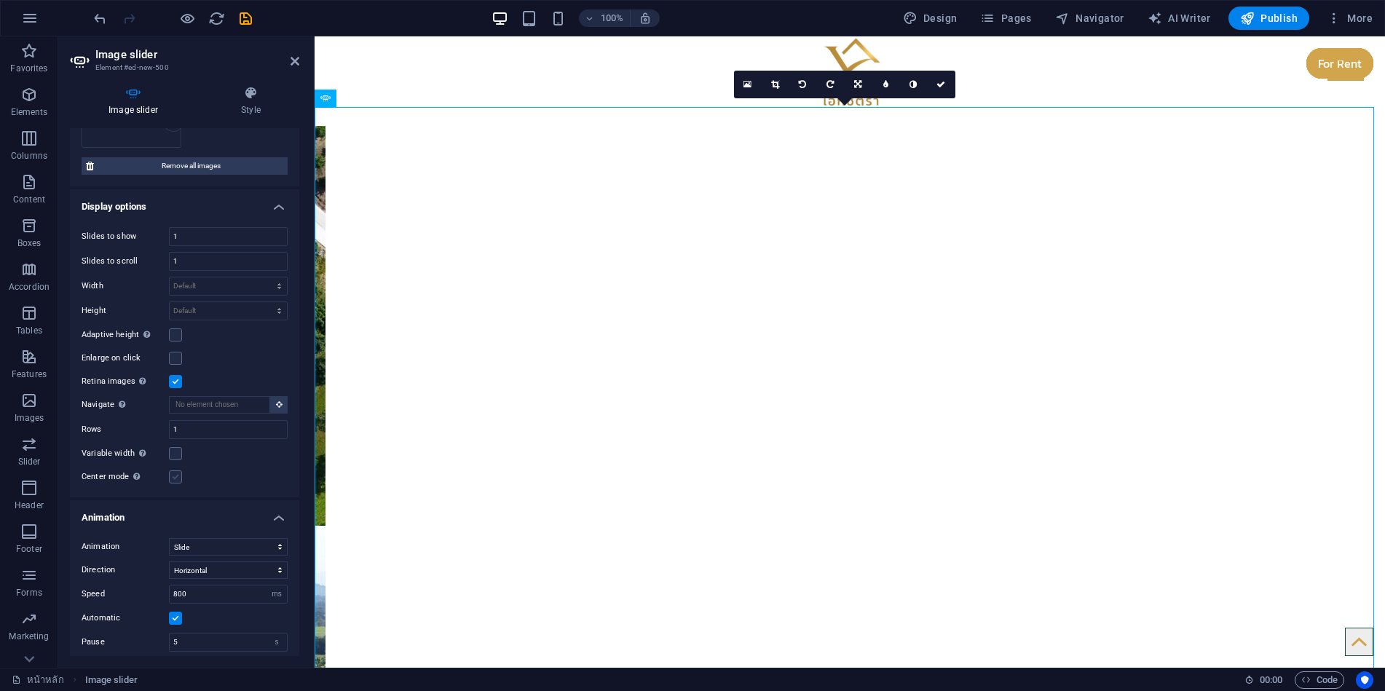
click at [177, 477] on label at bounding box center [175, 477] width 13 height 13
click at [0, 0] on input "Center mode Enables centered view with partial previous/next slide. Use with od…" at bounding box center [0, 0] width 0 height 0
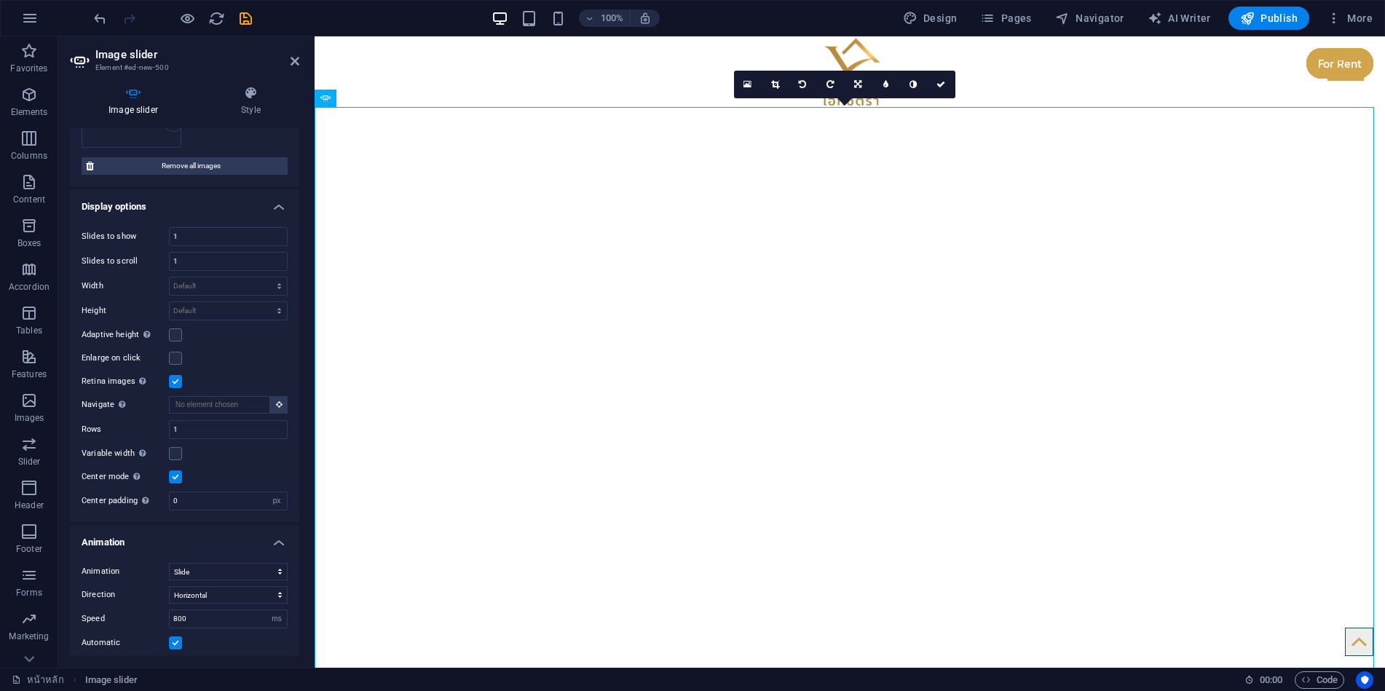
click at [177, 477] on label at bounding box center [175, 477] width 13 height 13
click at [0, 0] on input "Center mode Enables centered view with partial previous/next slide. Use with od…" at bounding box center [0, 0] width 0 height 0
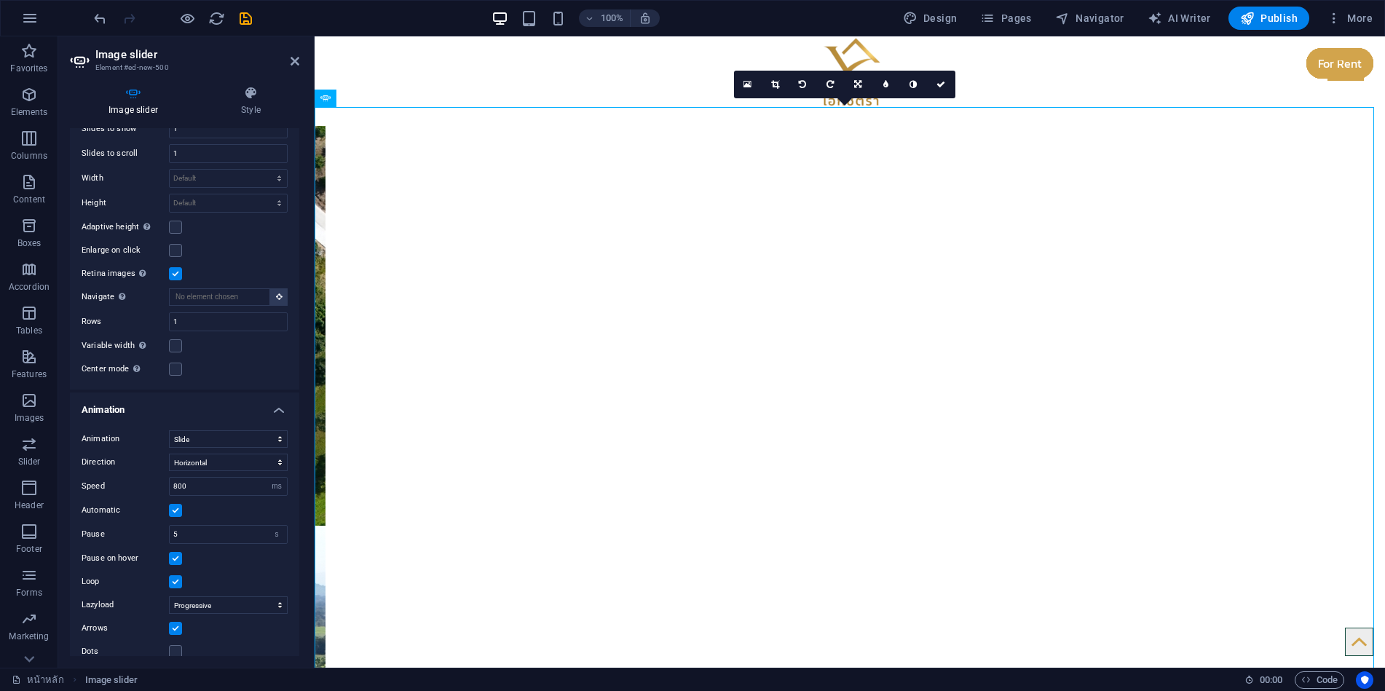
scroll to position [415, 0]
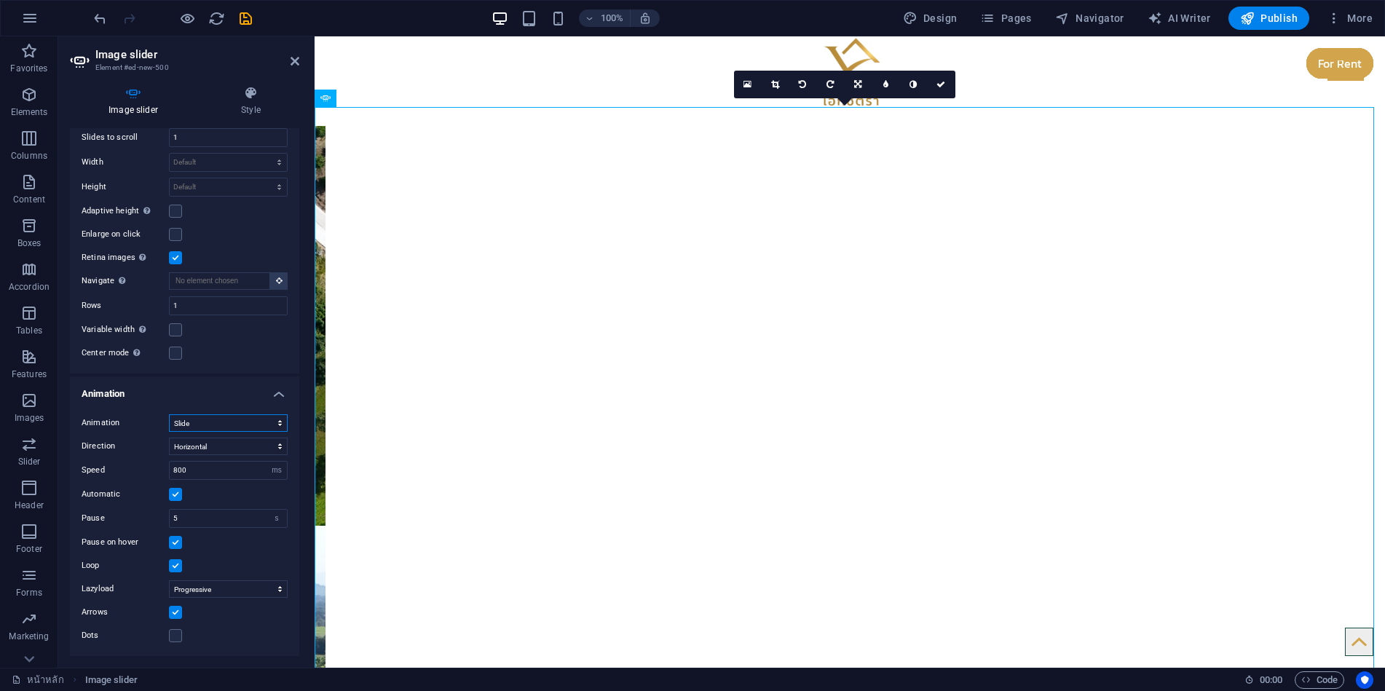
click at [225, 420] on select "Slide Fade" at bounding box center [228, 422] width 119 height 17
click at [169, 432] on select "Slide Fade" at bounding box center [228, 422] width 119 height 17
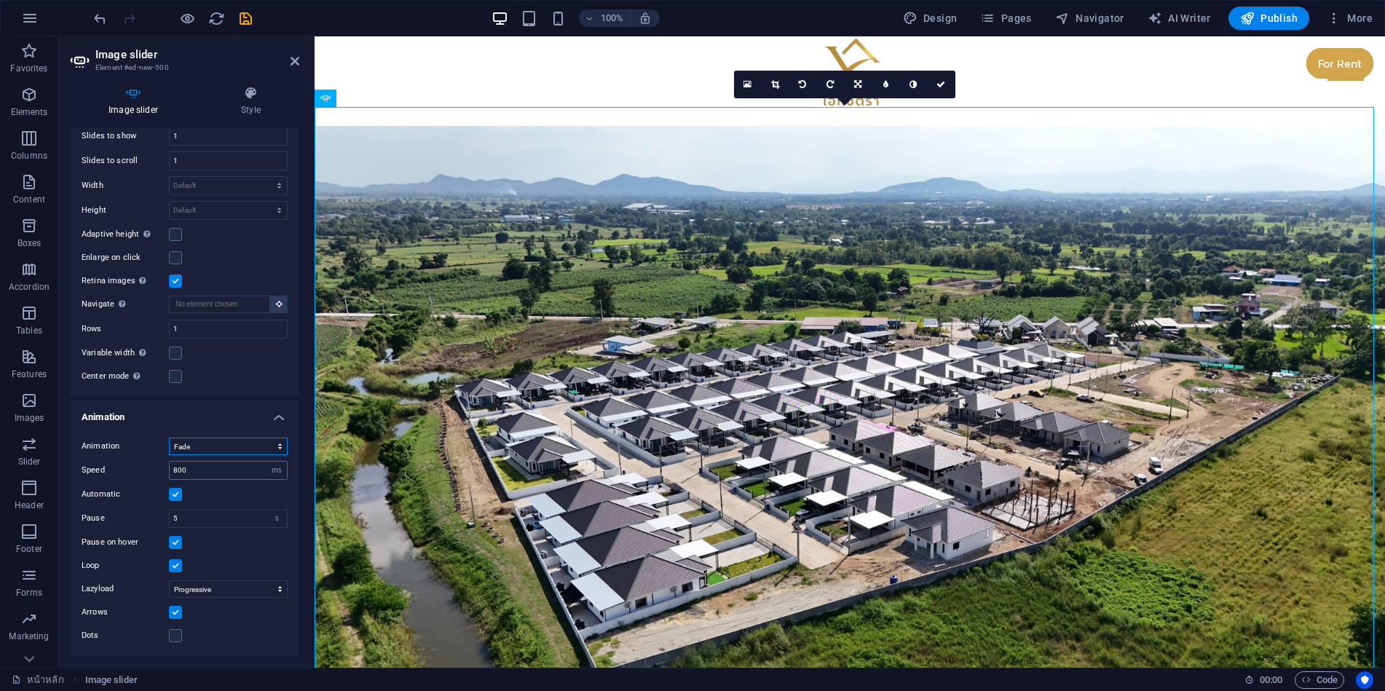
scroll to position [392, 0]
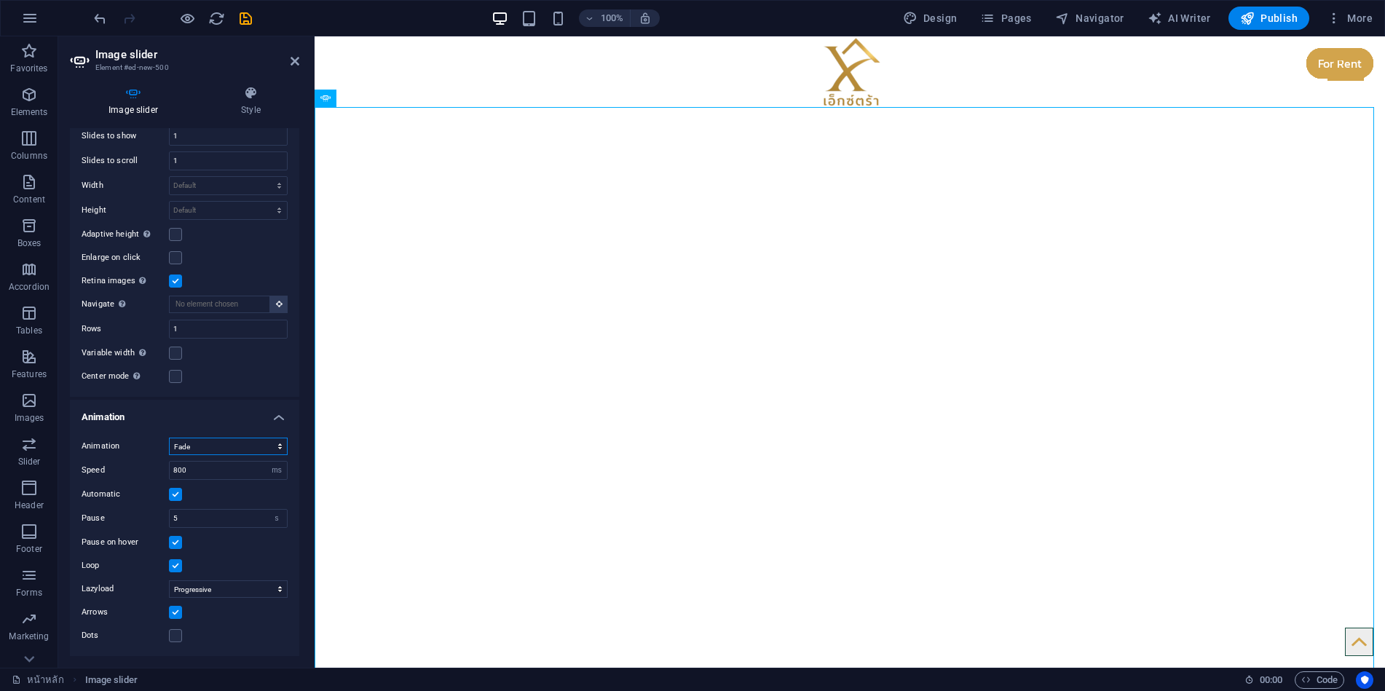
click at [258, 441] on select "Slide Fade" at bounding box center [228, 446] width 119 height 17
select select "slide"
click at [169, 438] on select "Slide Fade" at bounding box center [228, 446] width 119 height 17
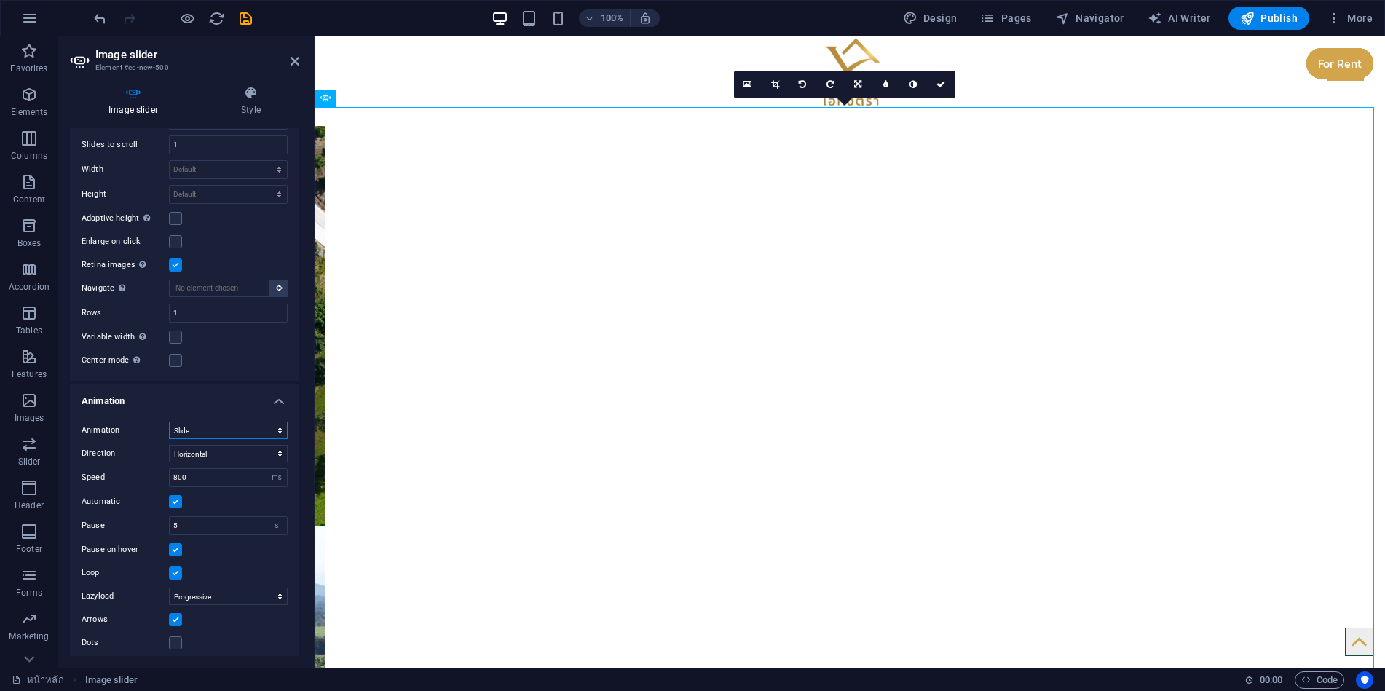
scroll to position [415, 0]
click at [178, 635] on label at bounding box center [175, 635] width 13 height 13
click at [0, 0] on input "Dots" at bounding box center [0, 0] width 0 height 0
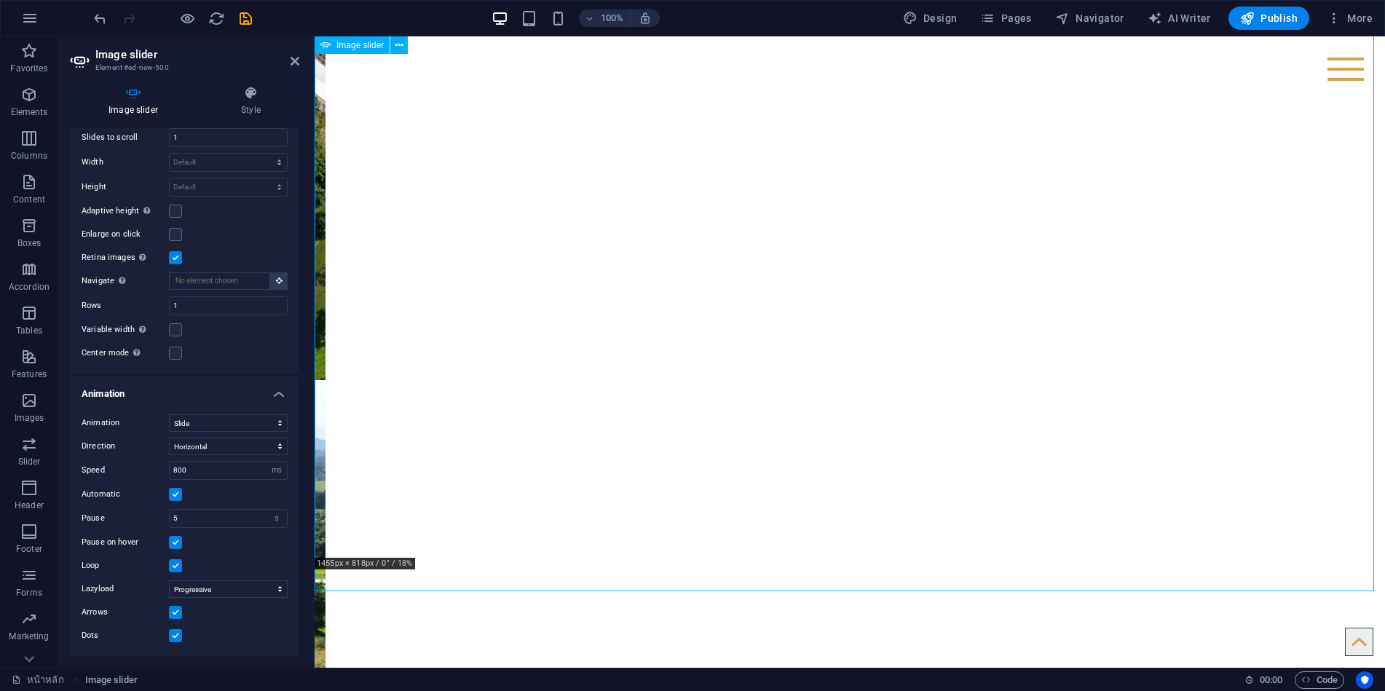
scroll to position [73, 0]
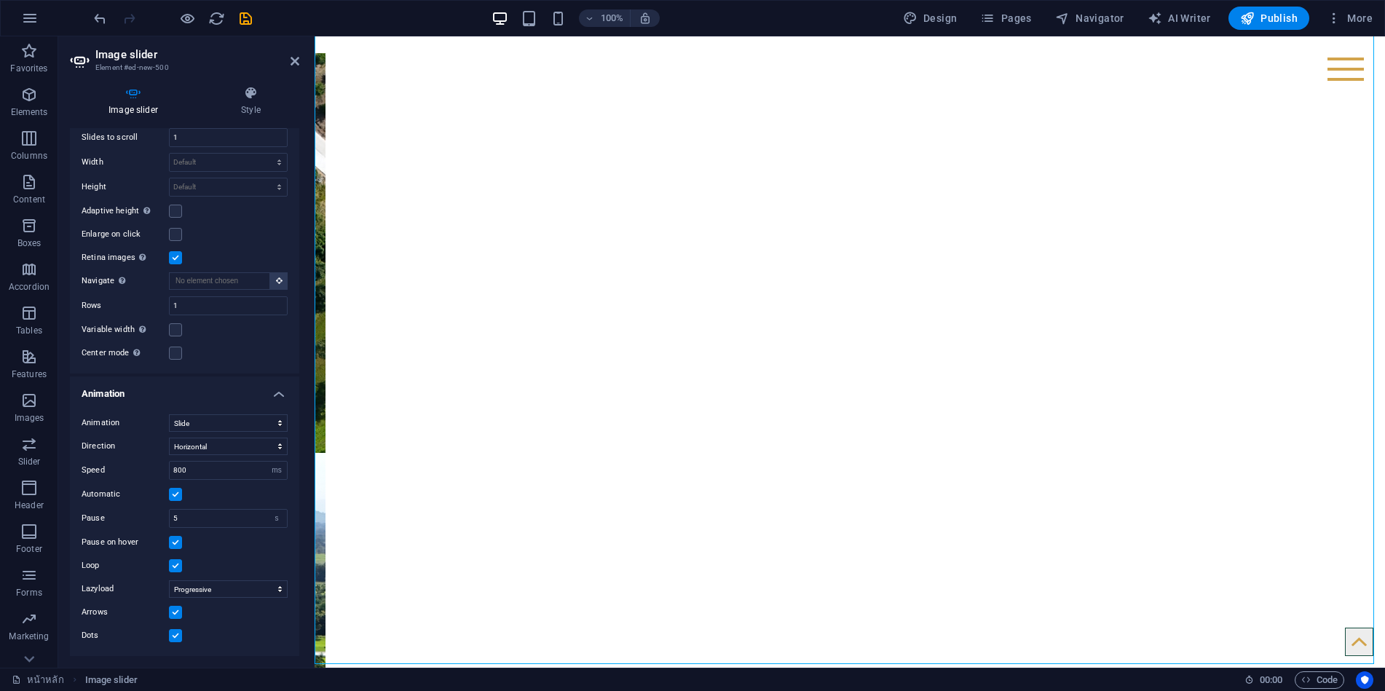
click at [177, 633] on label at bounding box center [175, 635] width 13 height 13
click at [0, 0] on input "Dots" at bounding box center [0, 0] width 0 height 0
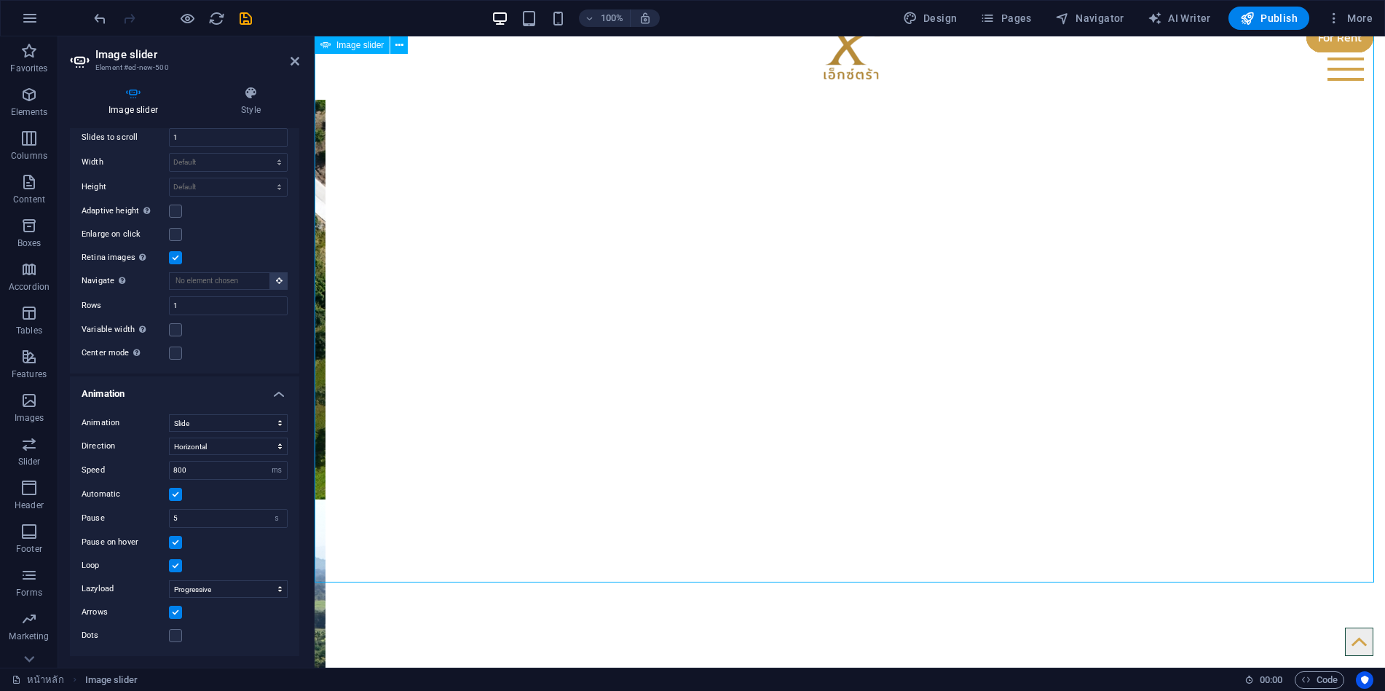
scroll to position [0, 0]
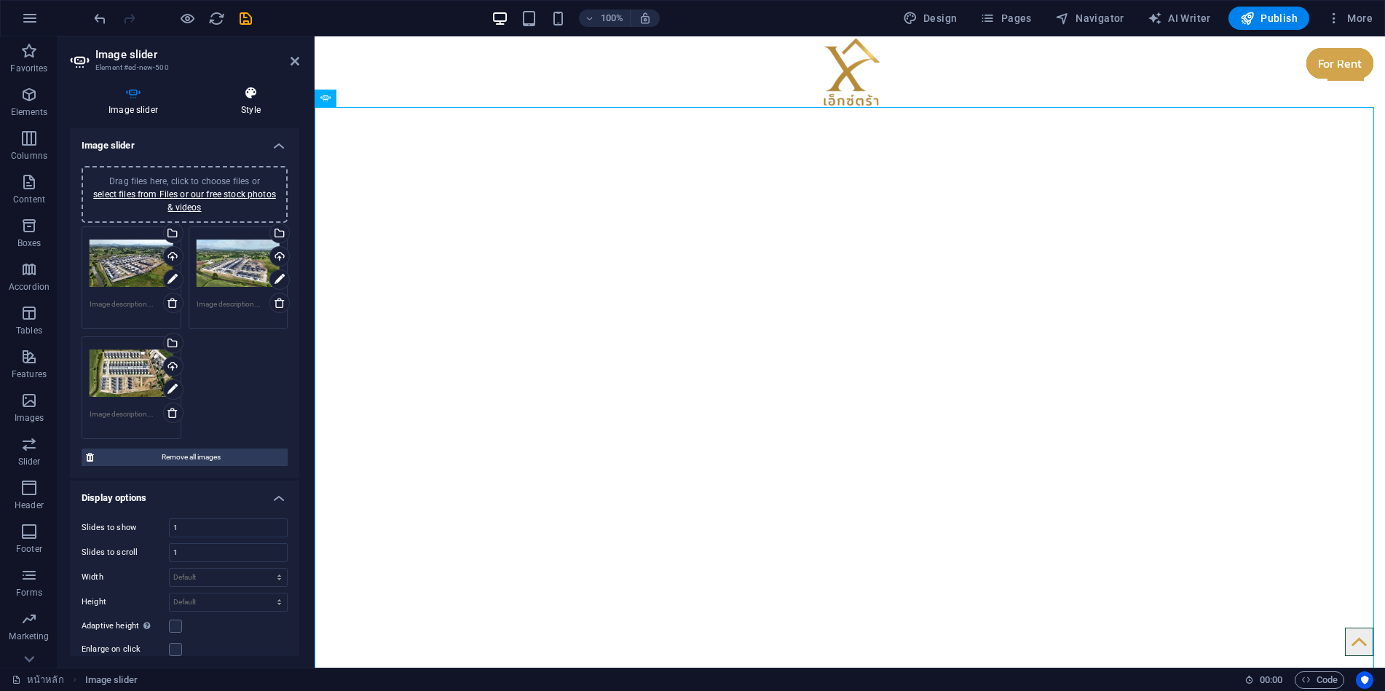
click at [253, 99] on icon at bounding box center [250, 93] width 97 height 15
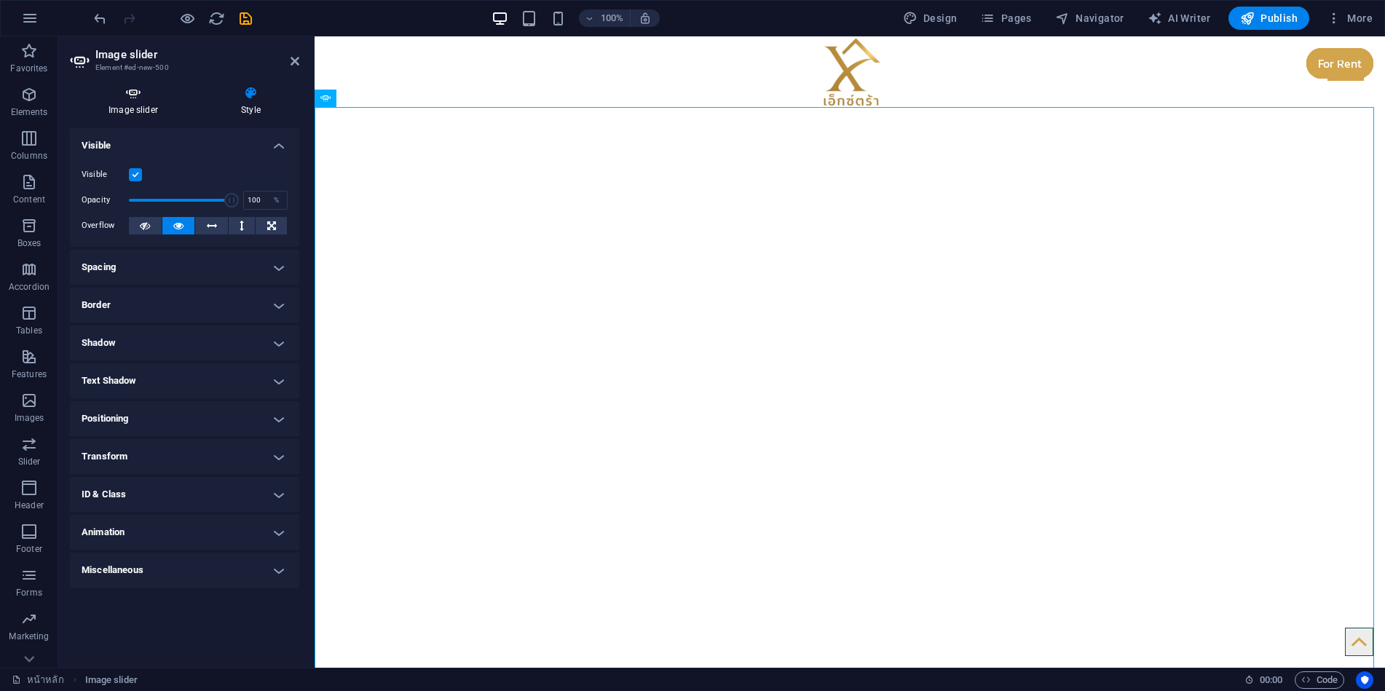
click at [126, 99] on icon at bounding box center [133, 93] width 127 height 15
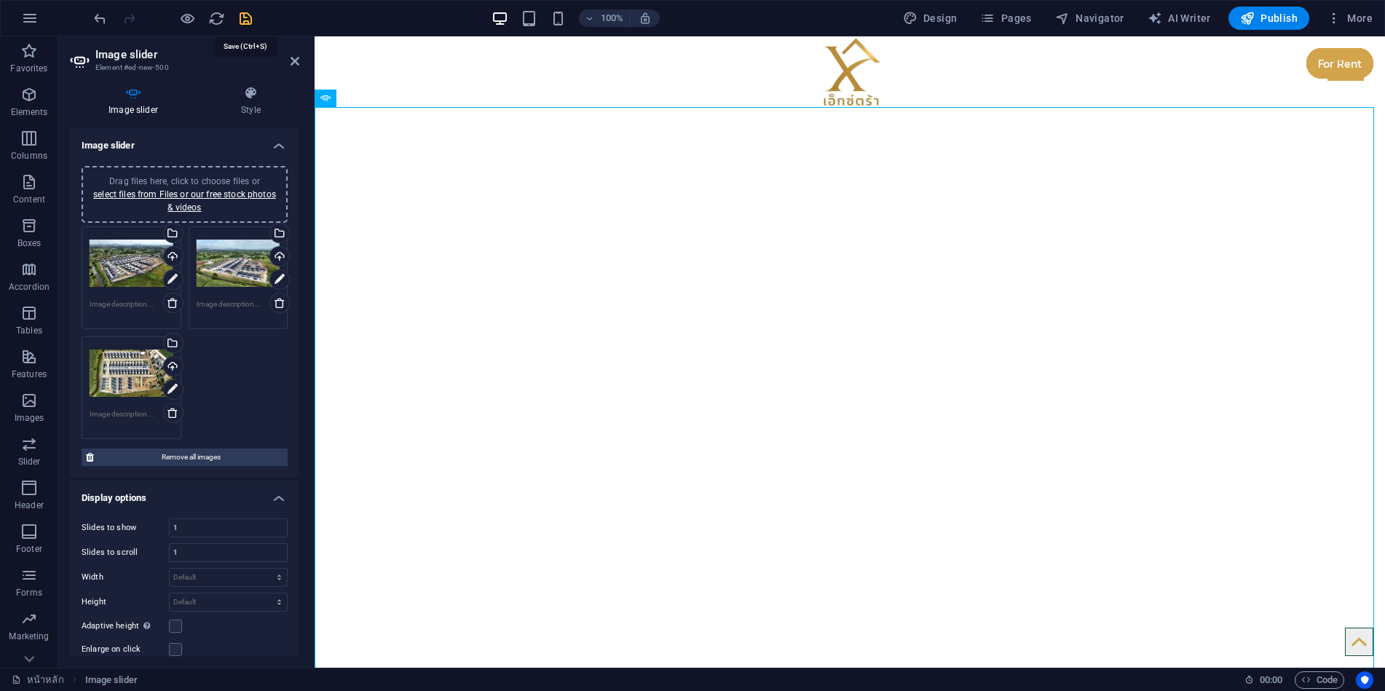
click at [249, 16] on icon "save" at bounding box center [245, 18] width 17 height 17
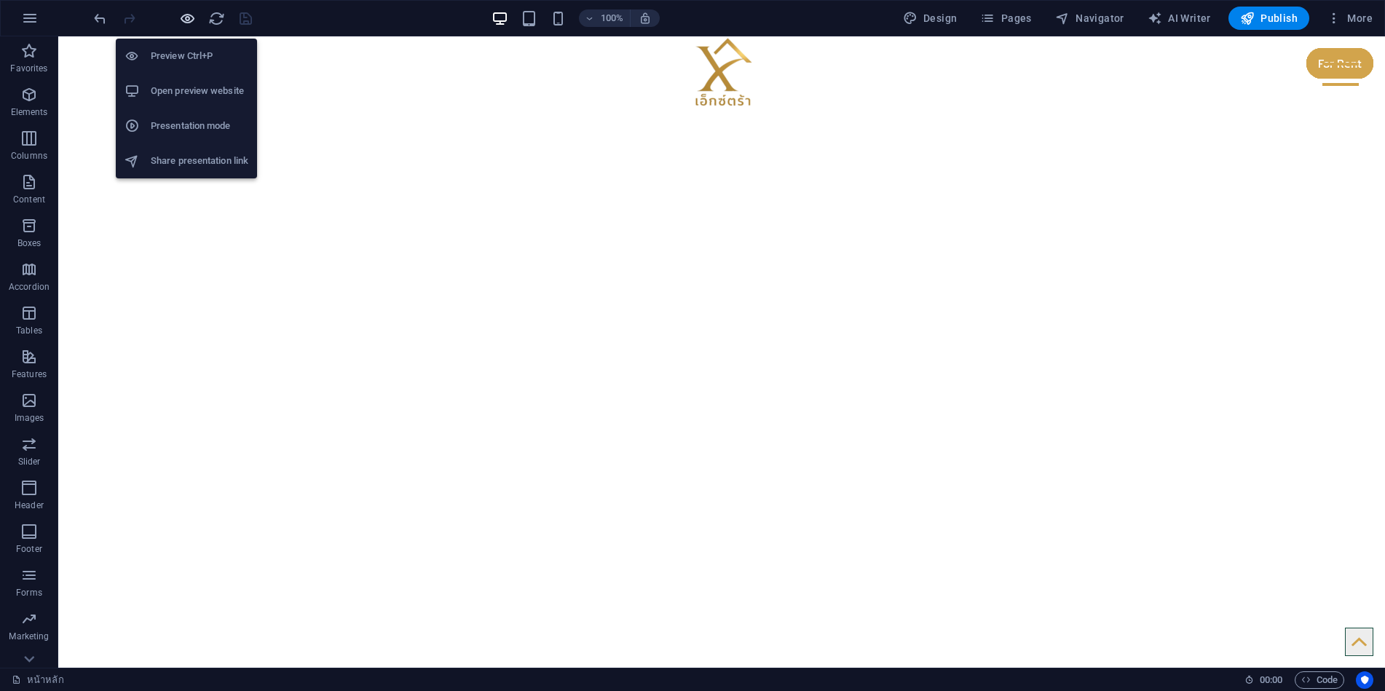
click at [189, 13] on icon "button" at bounding box center [187, 18] width 17 height 17
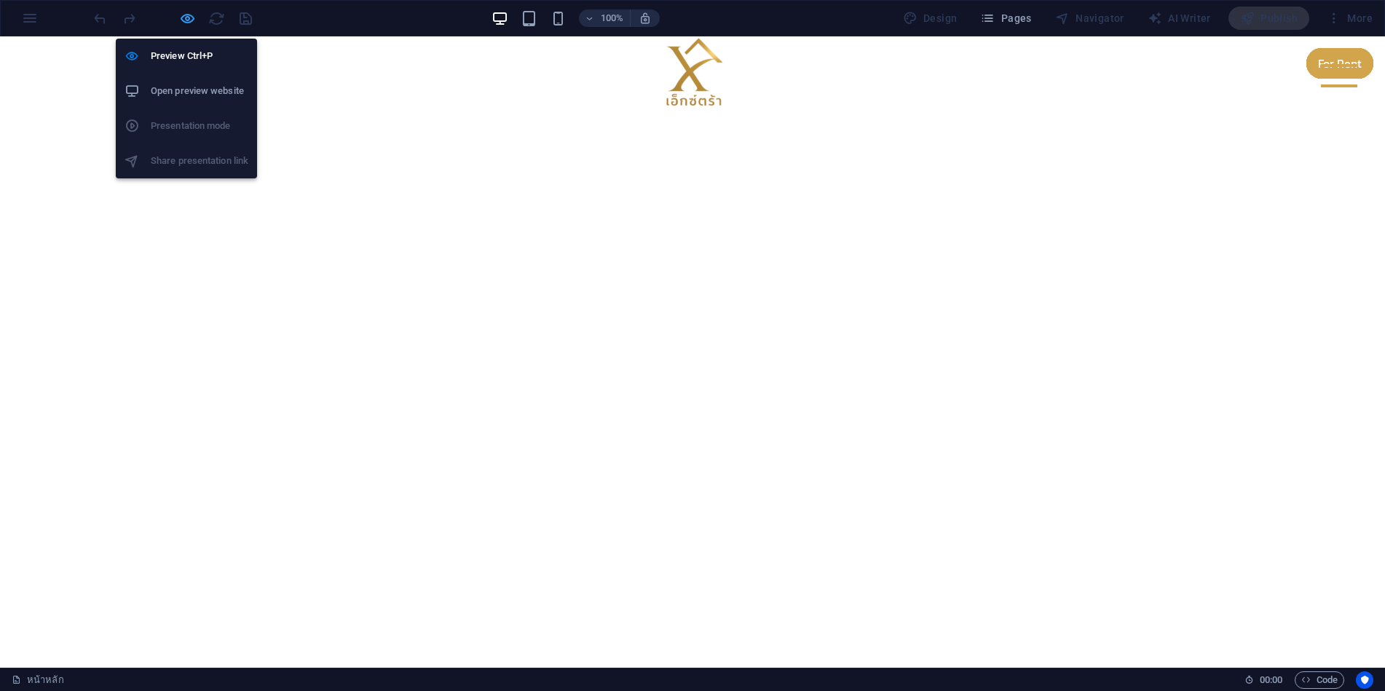
click at [185, 19] on icon "button" at bounding box center [187, 18] width 17 height 17
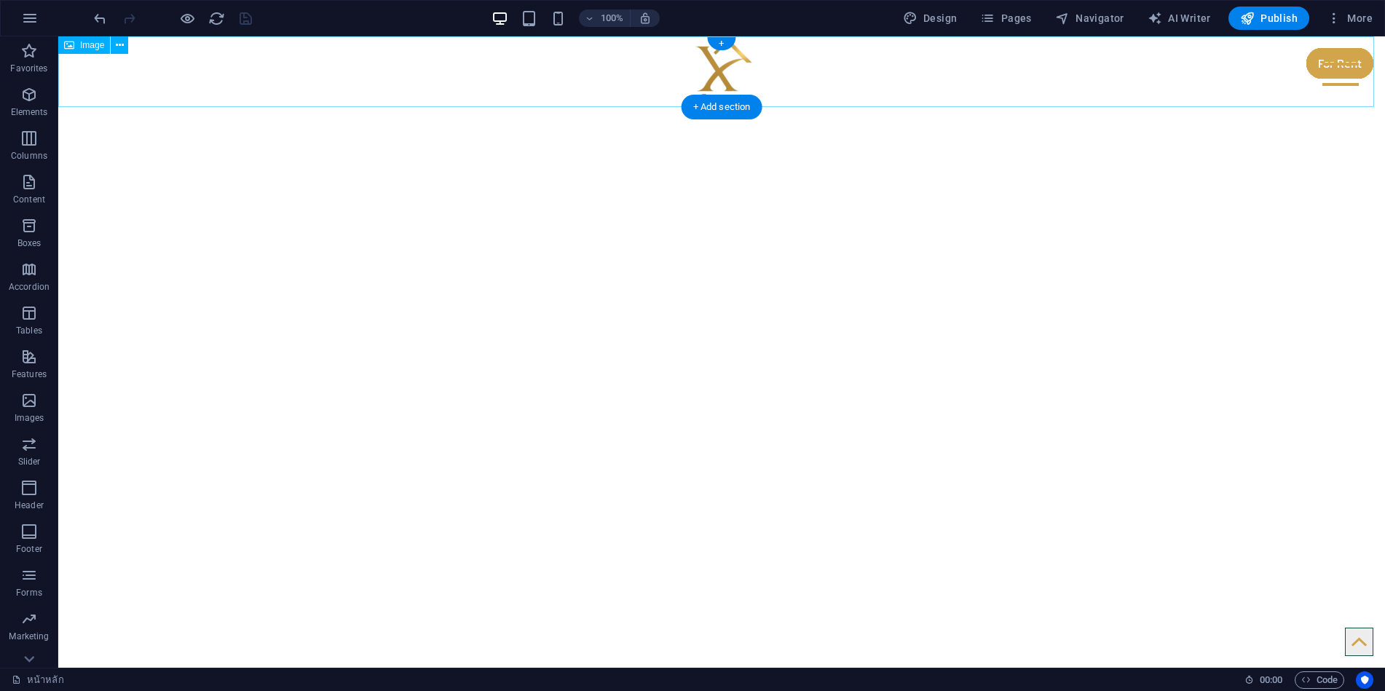
click at [578, 73] on figure at bounding box center [721, 71] width 1327 height 71
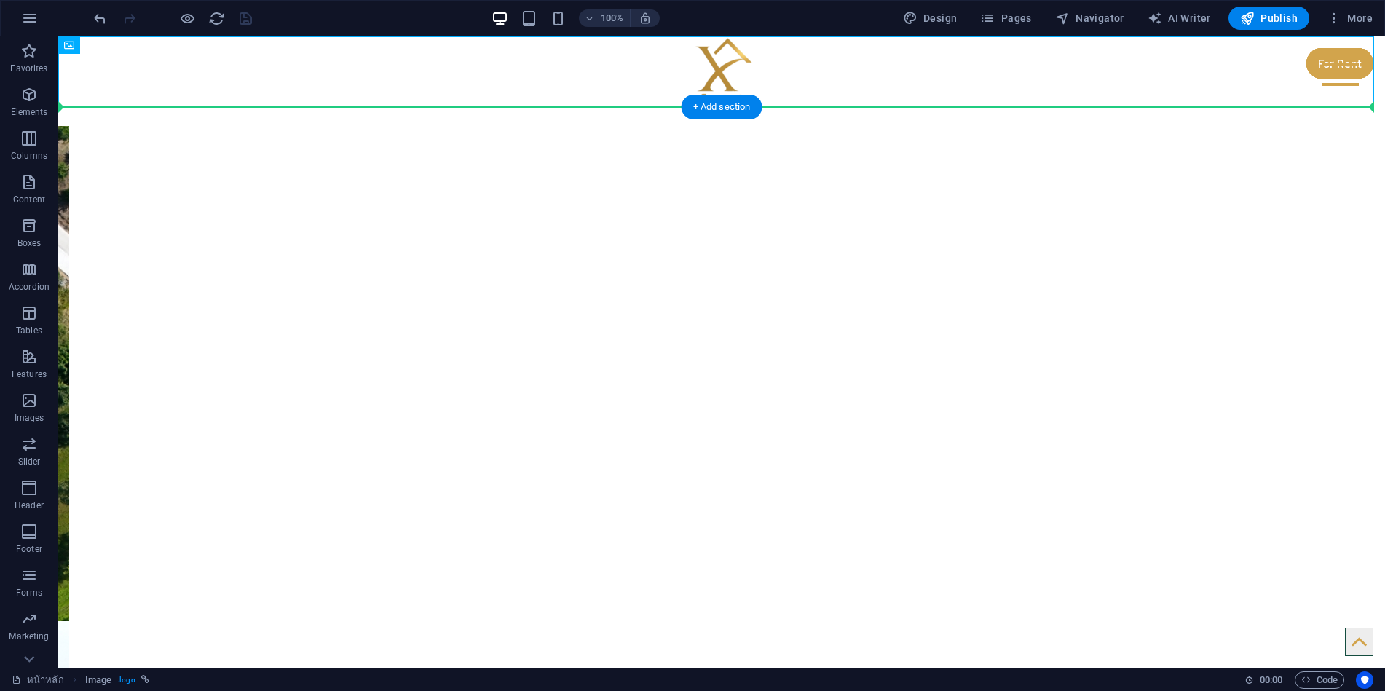
drag, startPoint x: 623, startPoint y: 80, endPoint x: 629, endPoint y: 173, distance: 93.4
drag, startPoint x: 631, startPoint y: 55, endPoint x: 638, endPoint y: 190, distance: 135.7
drag, startPoint x: 632, startPoint y: 57, endPoint x: 635, endPoint y: 179, distance: 122.4
drag, startPoint x: 629, startPoint y: 63, endPoint x: 642, endPoint y: 205, distance: 142.6
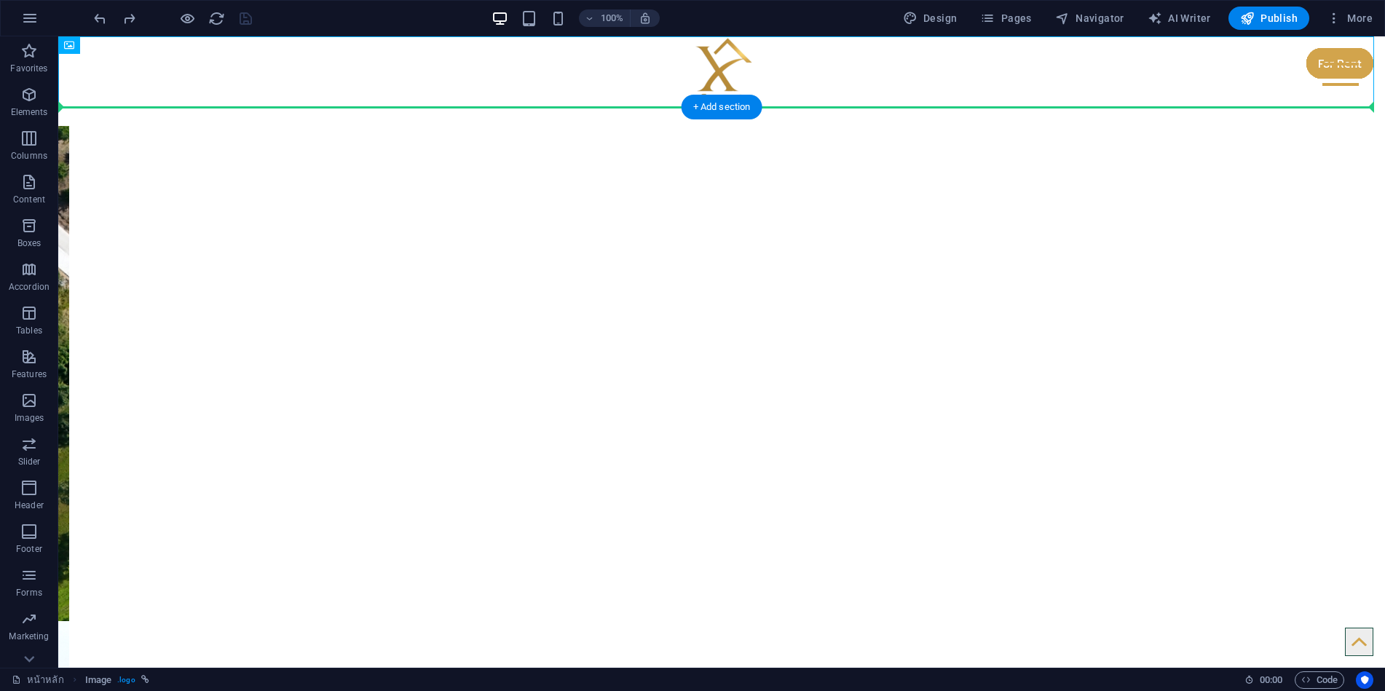
drag, startPoint x: 666, startPoint y: 65, endPoint x: 669, endPoint y: 143, distance: 78.7
drag, startPoint x: 661, startPoint y: 63, endPoint x: 674, endPoint y: 173, distance: 110.7
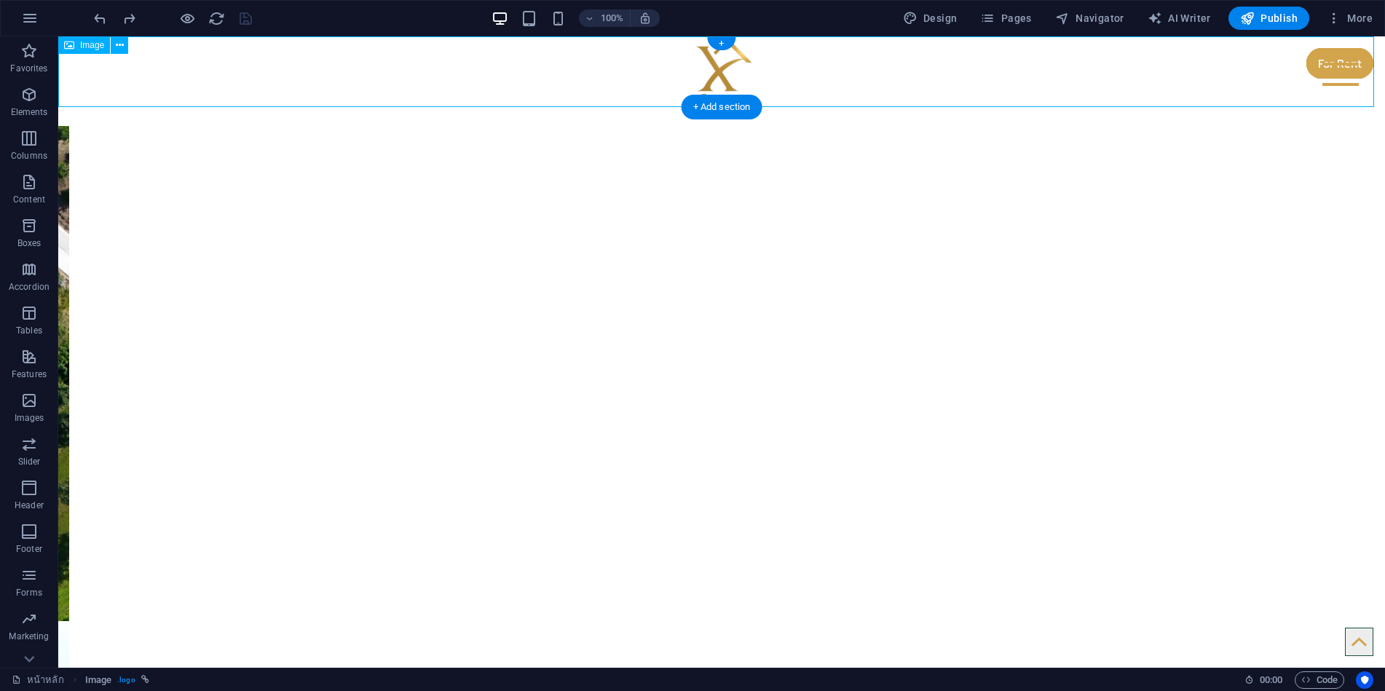
click at [658, 59] on figure at bounding box center [721, 71] width 1327 height 71
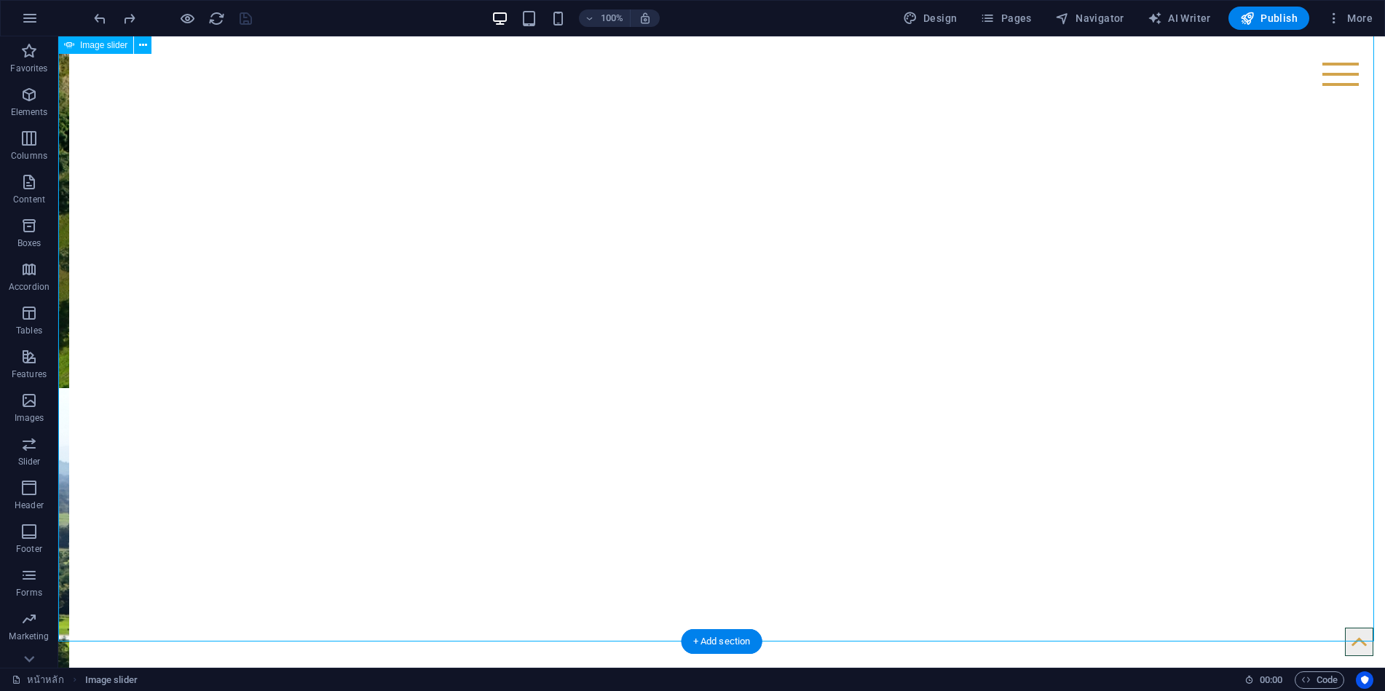
scroll to position [73, 0]
